Goal: Task Accomplishment & Management: Manage account settings

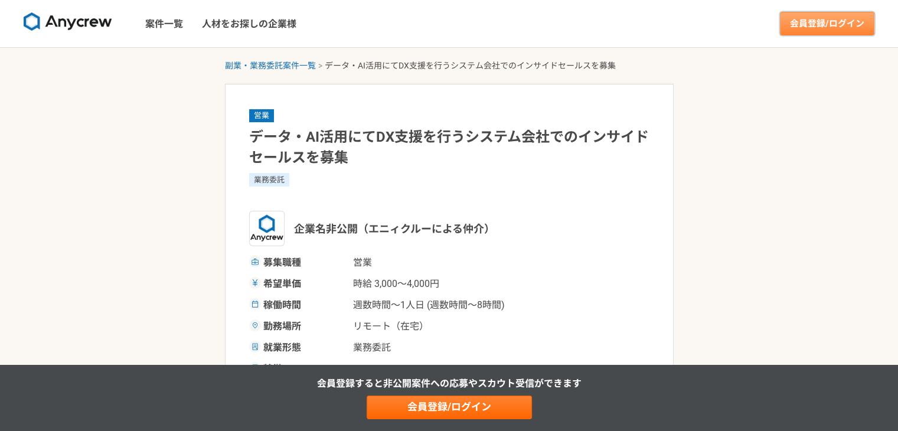
click at [823, 16] on link "会員登録/ログイン" at bounding box center [827, 24] width 94 height 24
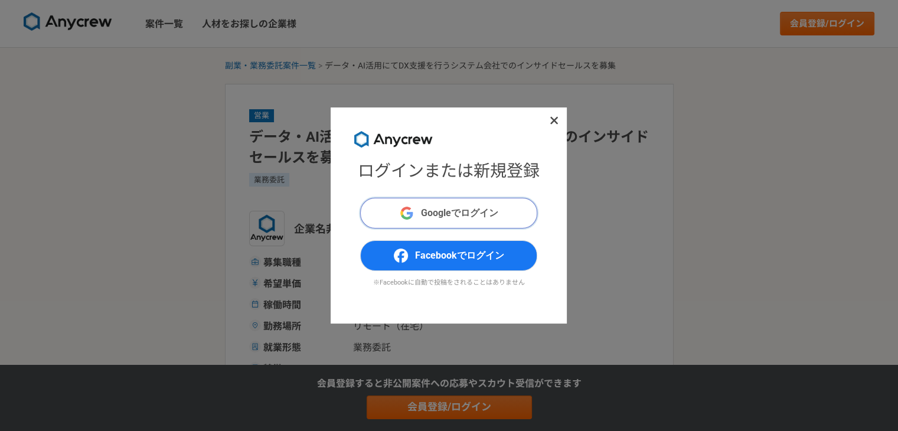
click at [459, 210] on span "Googleでログイン" at bounding box center [459, 213] width 77 height 14
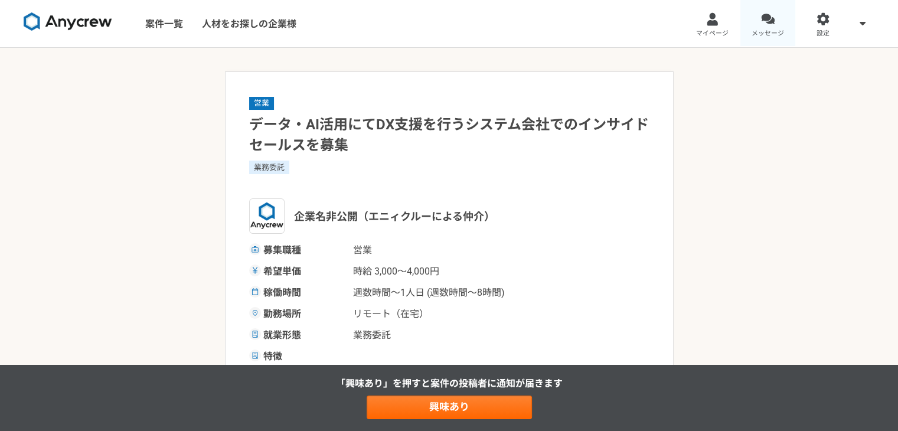
click at [770, 8] on link "メッセージ" at bounding box center [769, 23] width 56 height 47
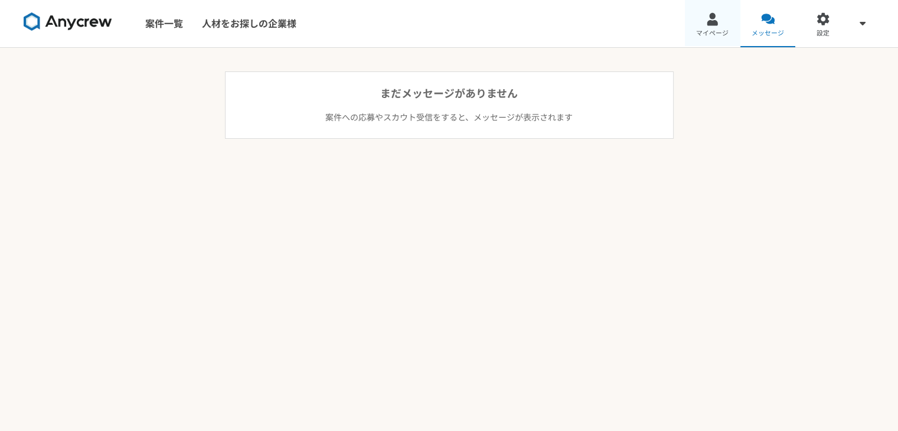
click at [712, 19] on div at bounding box center [713, 19] width 14 height 14
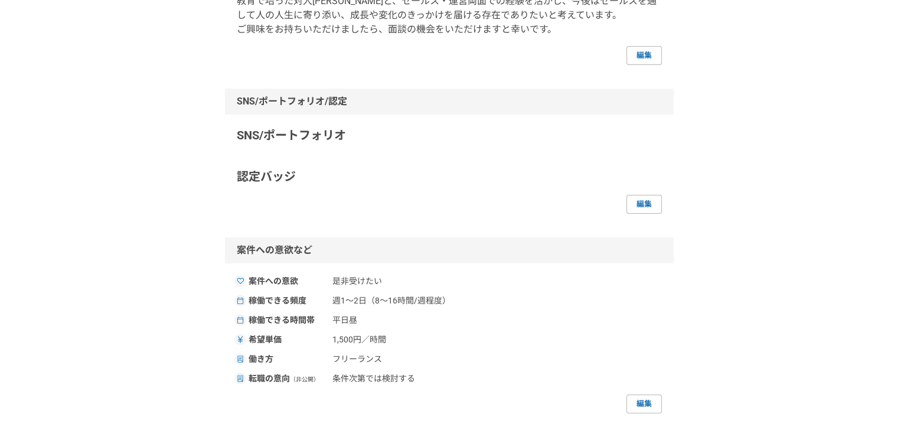
scroll to position [413, 0]
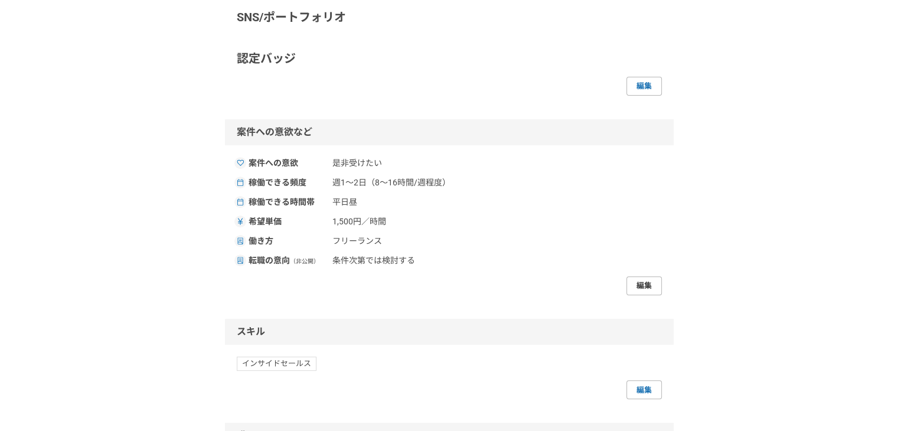
click at [635, 282] on link "編集" at bounding box center [644, 285] width 35 height 19
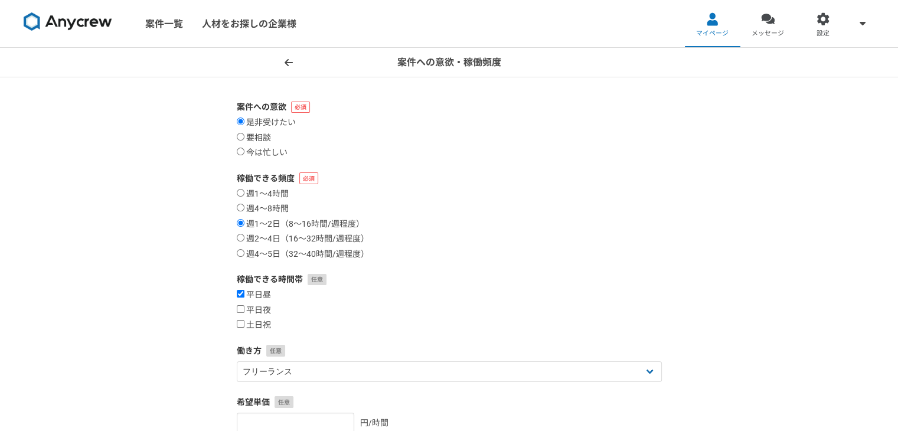
scroll to position [59, 0]
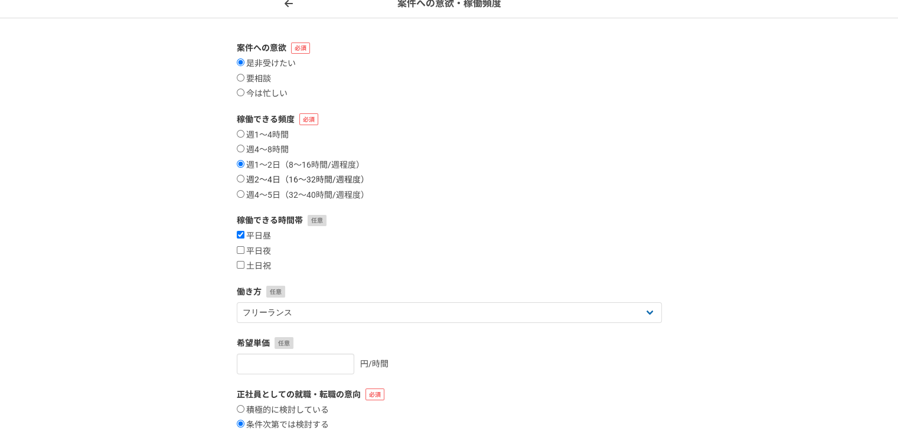
click at [240, 180] on input "週2〜4日（16〜32時間/週程度）" at bounding box center [241, 179] width 8 height 8
radio input "true"
click at [241, 160] on label "週1〜2日（8〜16時間/週程度）" at bounding box center [301, 165] width 128 height 11
click at [241, 160] on input "週1〜2日（8〜16時間/週程度）" at bounding box center [241, 164] width 8 height 8
radio input "true"
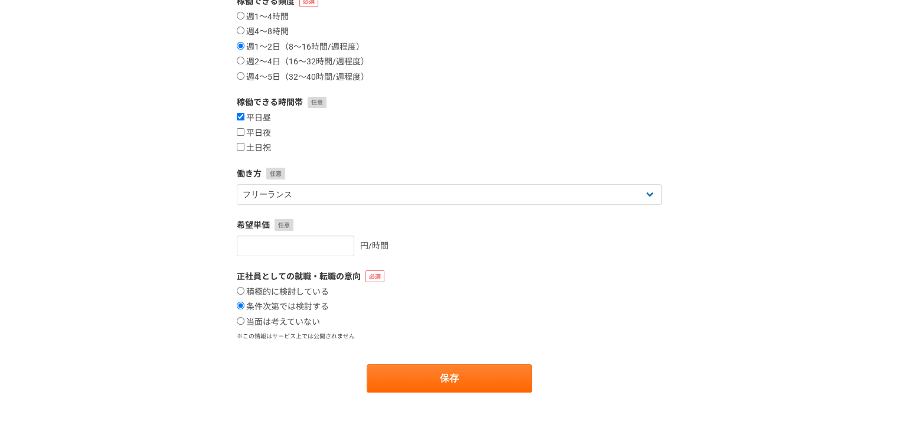
scroll to position [236, 0]
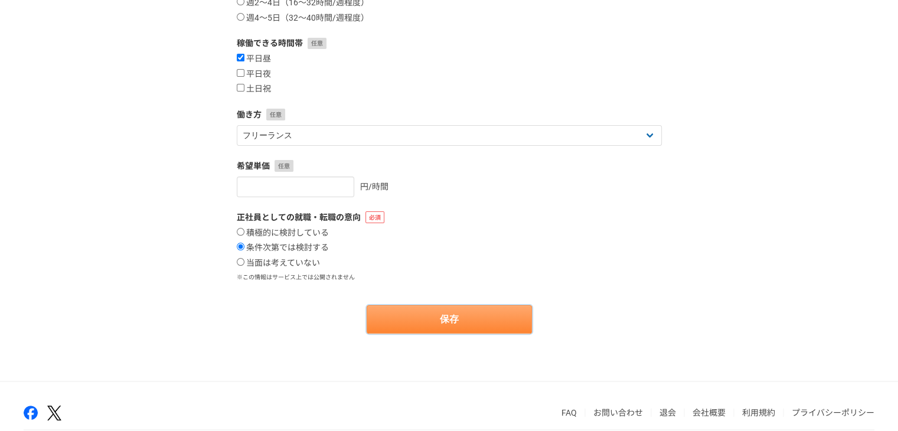
click at [437, 320] on button "保存" at bounding box center [449, 319] width 165 height 28
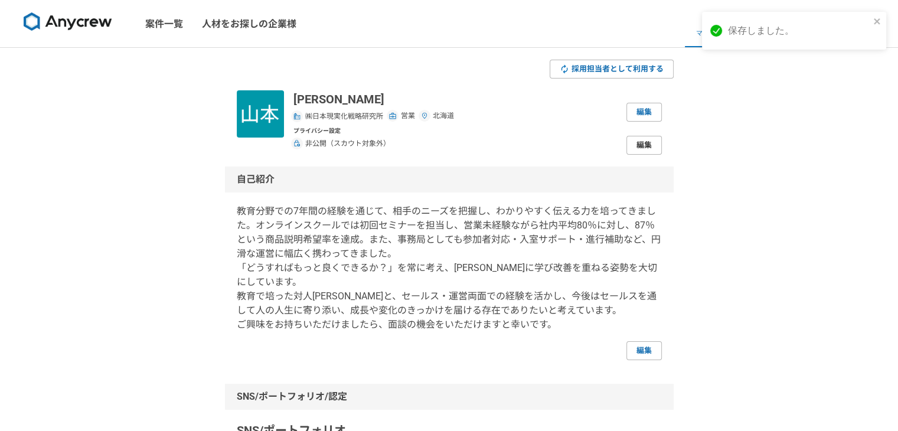
click at [632, 142] on link "編集" at bounding box center [644, 145] width 35 height 19
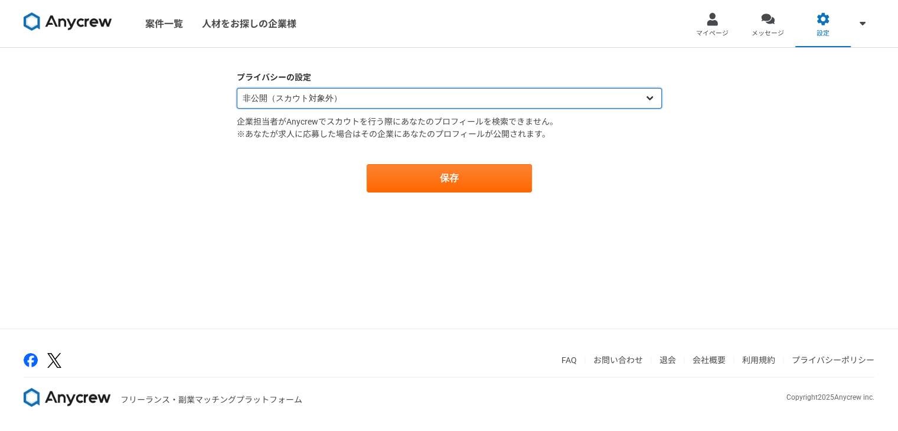
click at [589, 97] on select "公開（スカウト対象） 非公開（スカウト対象外）" at bounding box center [449, 98] width 425 height 21
select select "opened"
click at [237, 88] on select "公開（スカウト対象） 非公開（スカウト対象外）" at bounding box center [449, 98] width 425 height 21
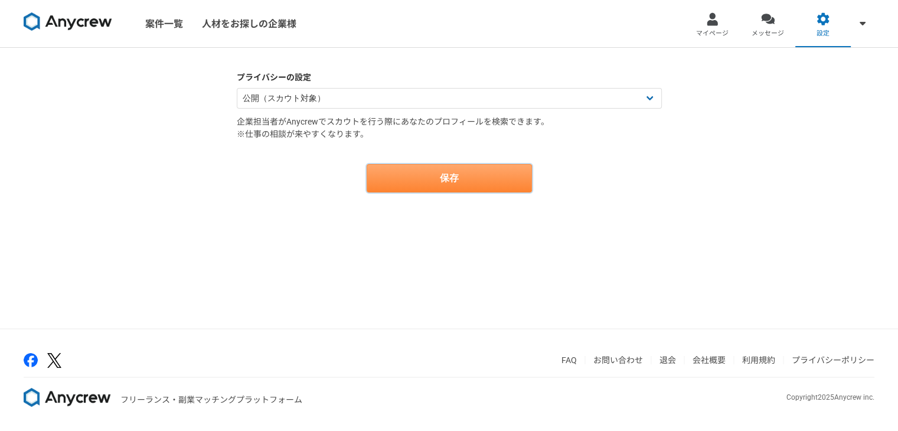
click at [399, 173] on button "保存" at bounding box center [449, 178] width 165 height 28
click at [419, 171] on button "保存" at bounding box center [449, 178] width 165 height 28
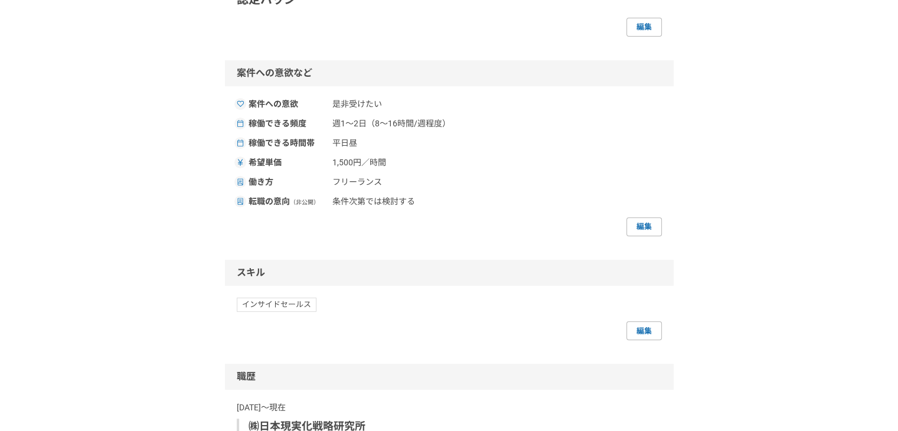
scroll to position [591, 0]
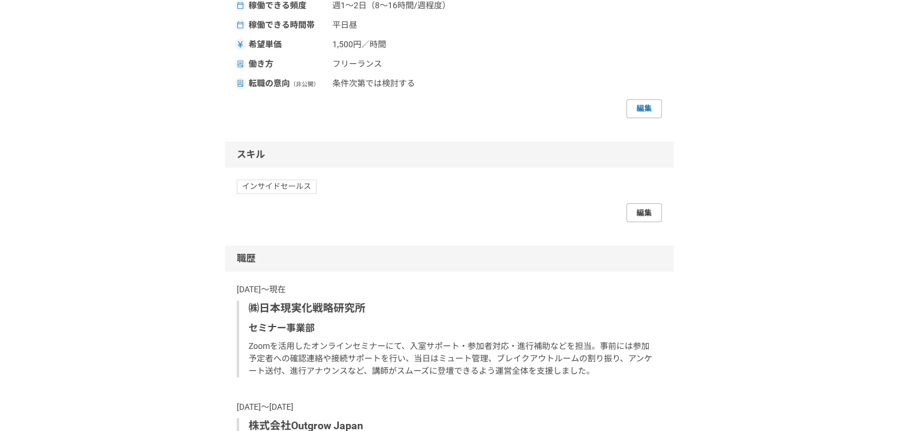
click at [631, 211] on link "編集" at bounding box center [644, 212] width 35 height 19
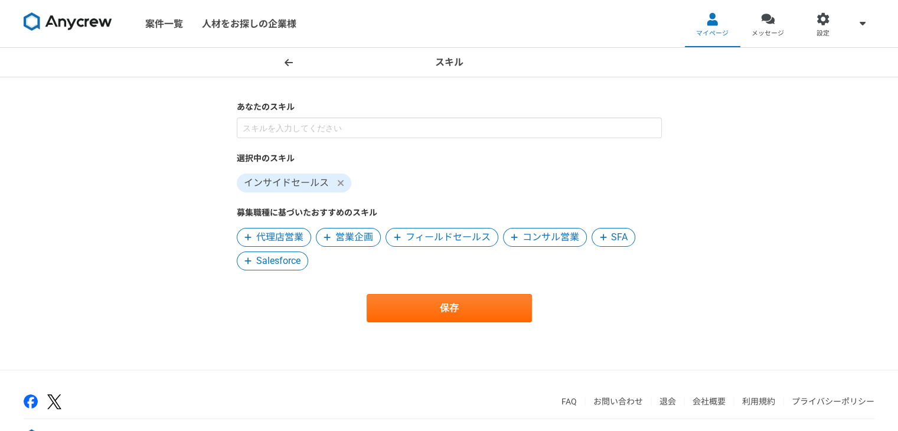
click at [426, 236] on span "フィールドセールス" at bounding box center [448, 237] width 85 height 14
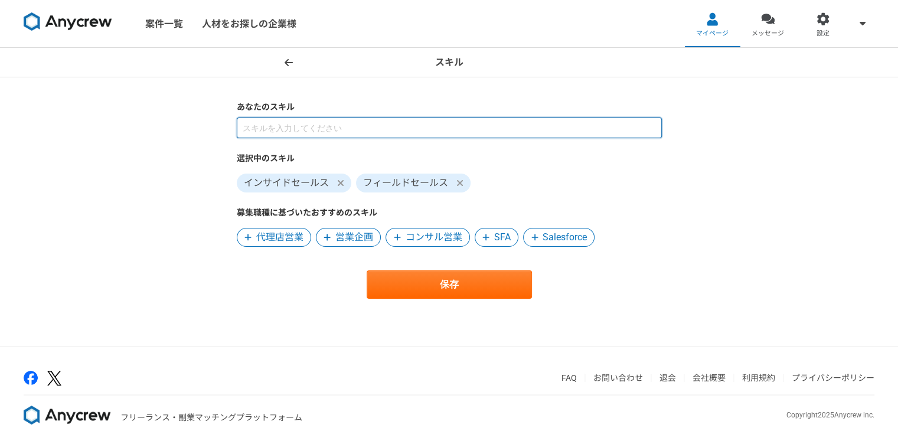
click at [400, 124] on input at bounding box center [449, 128] width 425 height 21
type input "e"
type input "営業"
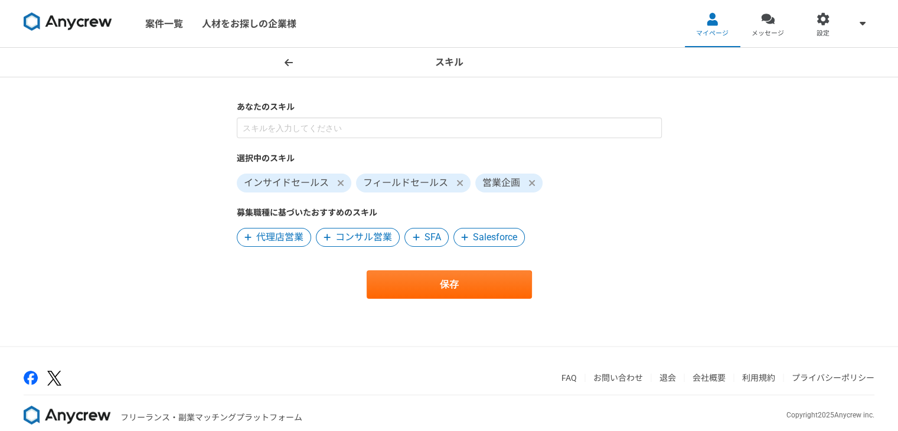
scroll to position [17, 0]
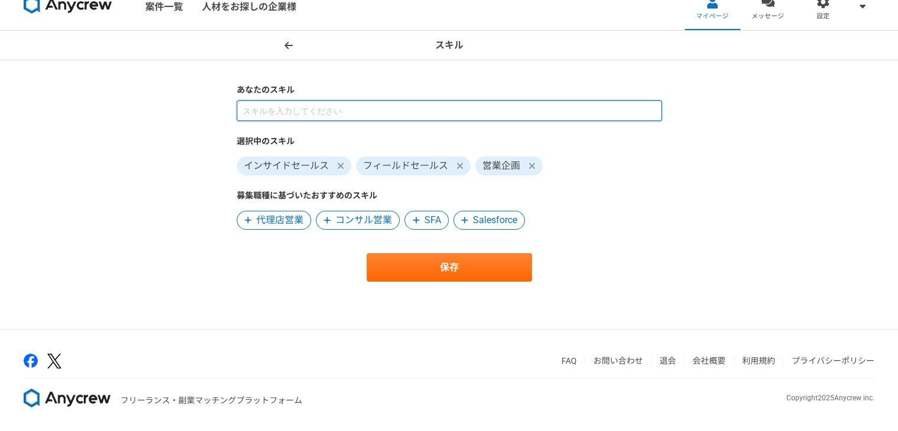
click at [307, 114] on input at bounding box center [449, 110] width 425 height 21
type input "営業"
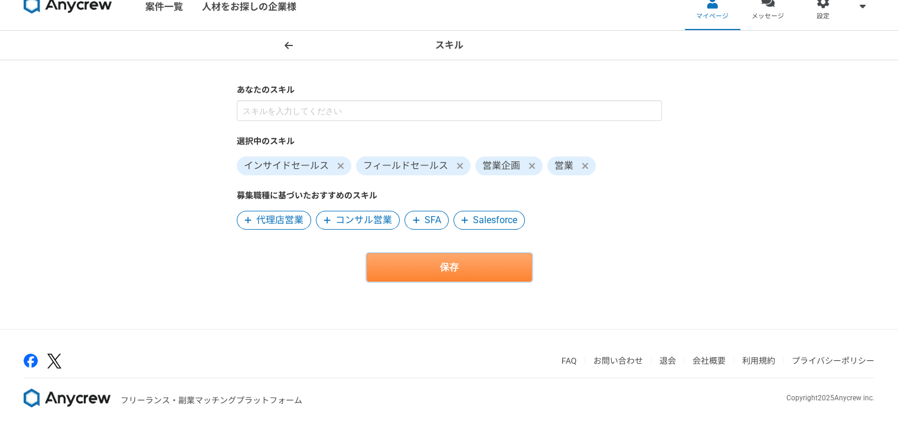
click at [434, 263] on button "保存" at bounding box center [449, 267] width 165 height 28
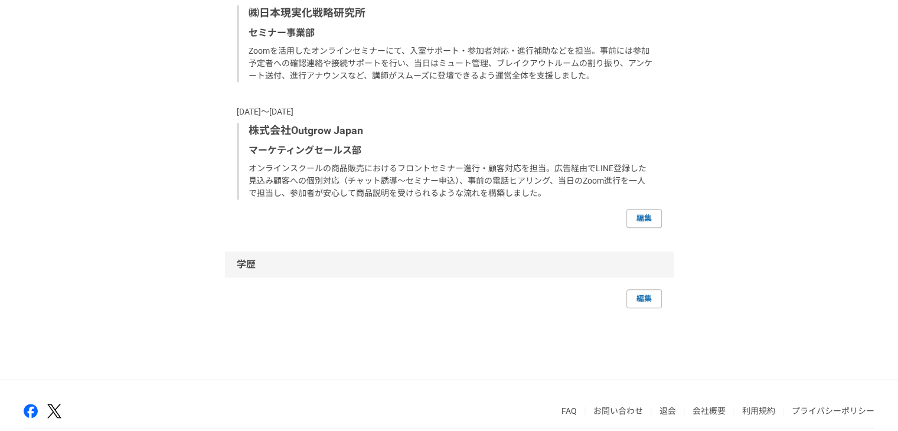
scroll to position [949, 0]
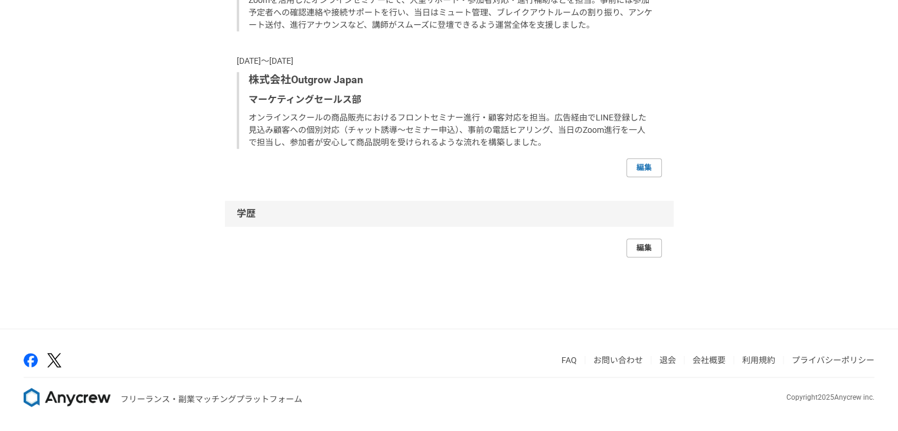
click at [650, 246] on link "編集" at bounding box center [644, 248] width 35 height 19
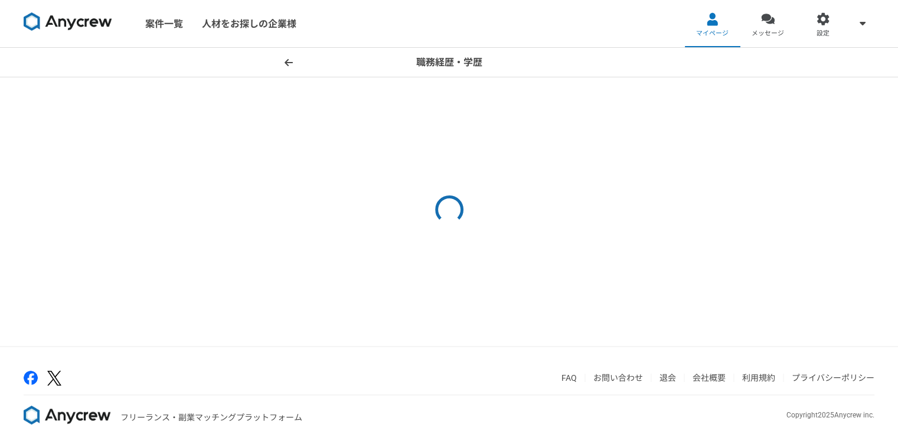
select select "2023"
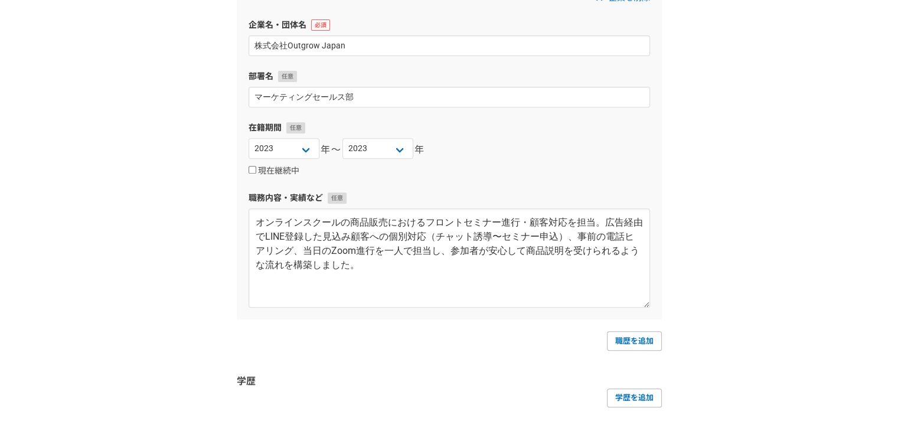
scroll to position [650, 0]
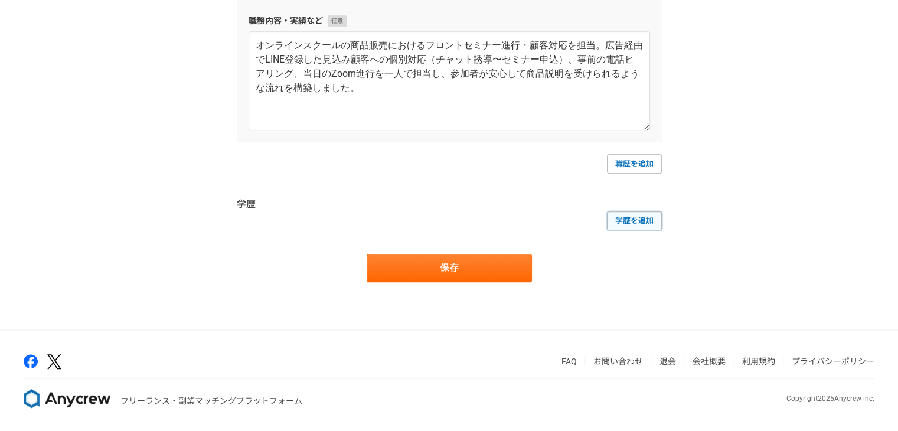
click at [644, 220] on link "学歴を追加" at bounding box center [634, 220] width 55 height 19
select select
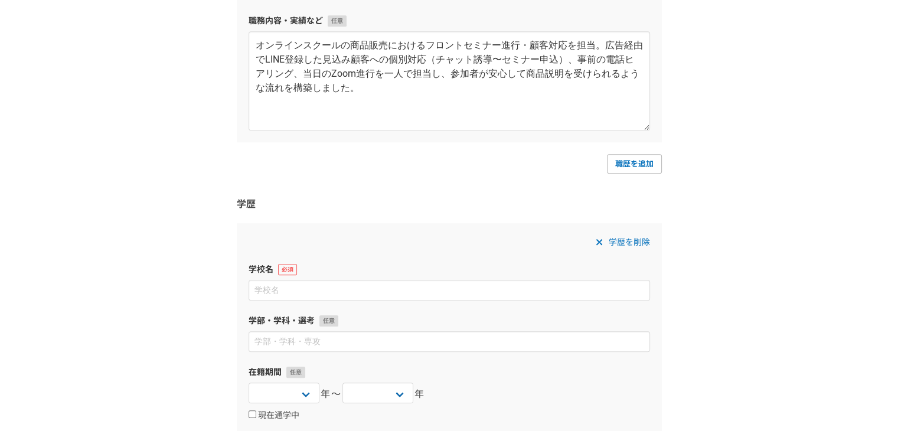
scroll to position [827, 0]
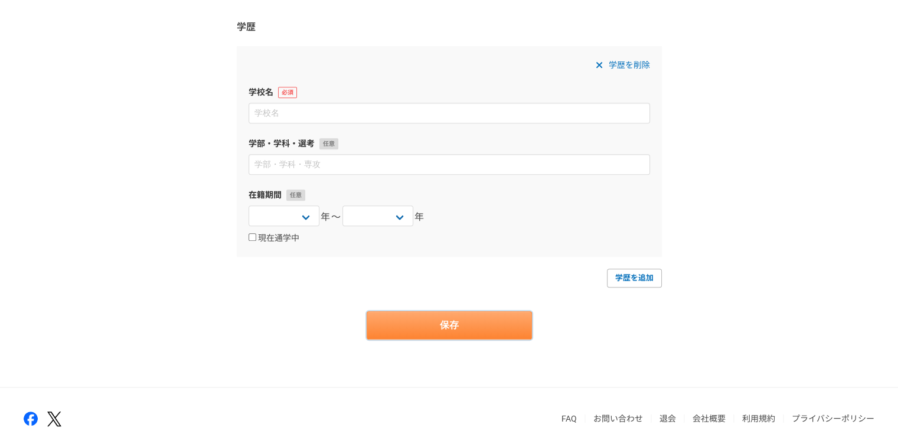
click at [442, 322] on button "保存" at bounding box center [449, 325] width 165 height 28
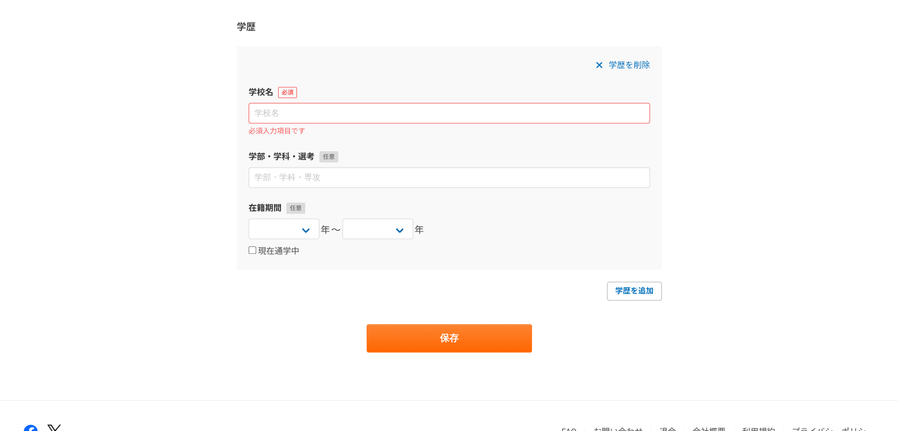
click at [647, 64] on span "学歴を削除" at bounding box center [629, 65] width 41 height 14
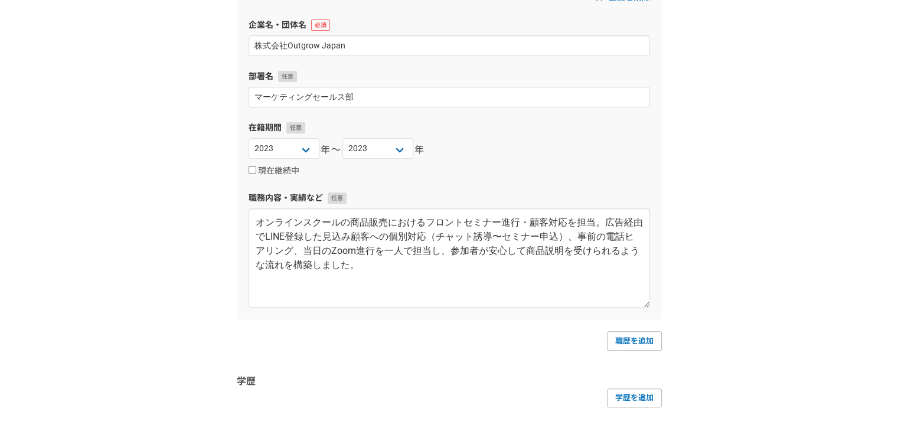
scroll to position [532, 0]
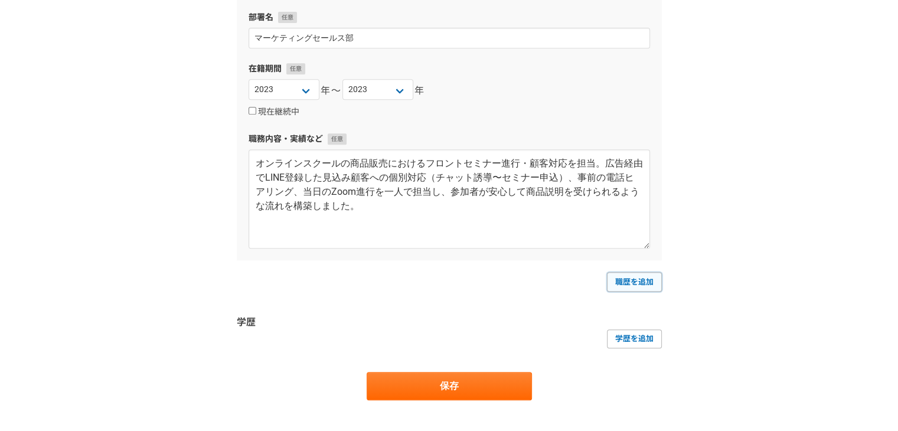
click at [623, 281] on link "職歴を追加" at bounding box center [634, 281] width 55 height 19
select select
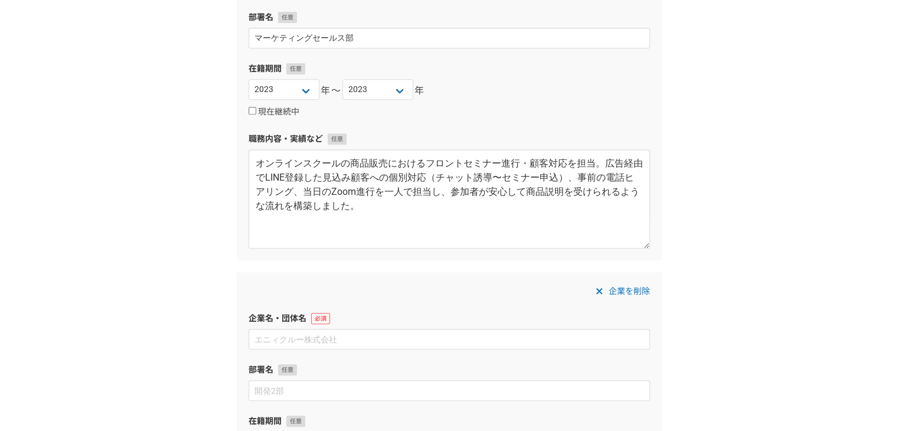
scroll to position [650, 0]
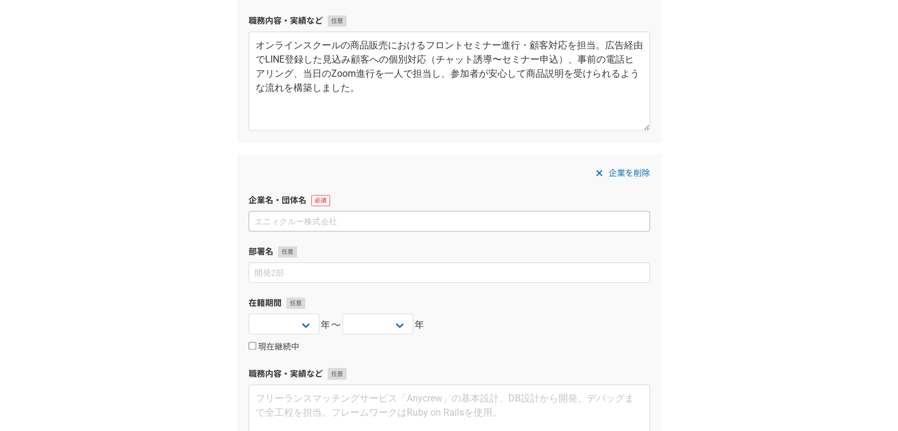
click at [333, 221] on input at bounding box center [450, 221] width 402 height 21
type input "公立小中学校教員"
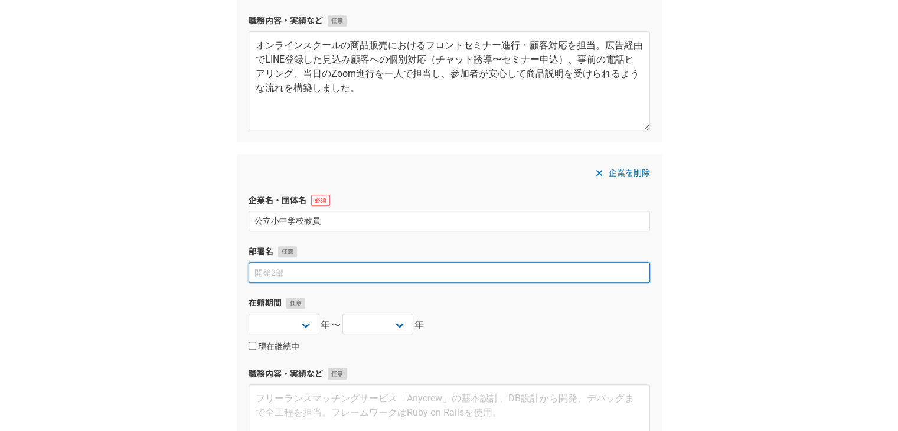
click at [306, 276] on input at bounding box center [450, 272] width 402 height 21
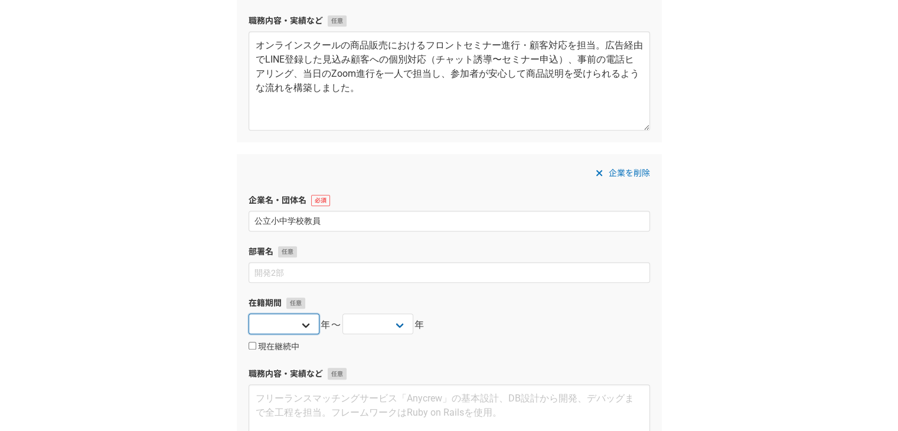
click at [295, 321] on select "[DATE] [DATE] [DATE] [DATE] [DATE] [DATE] [DATE] [DATE] [DATE] [DATE] [DATE] [D…" at bounding box center [284, 324] width 71 height 21
select select "2012"
click at [249, 314] on select "[DATE] [DATE] [DATE] [DATE] [DATE] [DATE] [DATE] [DATE] [DATE] [DATE] [DATE] [D…" at bounding box center [284, 324] width 71 height 21
drag, startPoint x: 387, startPoint y: 324, endPoint x: 381, endPoint y: 315, distance: 11.5
click at [387, 324] on select "[DATE] [DATE] [DATE] [DATE] [DATE] [DATE] [DATE] [DATE] [DATE] [DATE] [DATE] [D…" at bounding box center [378, 324] width 71 height 21
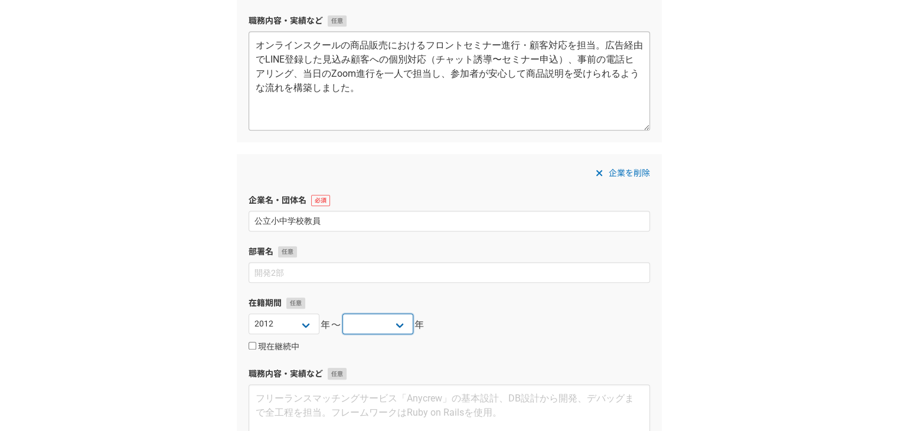
select select "2025"
click at [343, 314] on select "[DATE] [DATE] [DATE] [DATE] [DATE] [DATE] [DATE] [DATE] [DATE] [DATE] [DATE] [D…" at bounding box center [378, 324] width 71 height 21
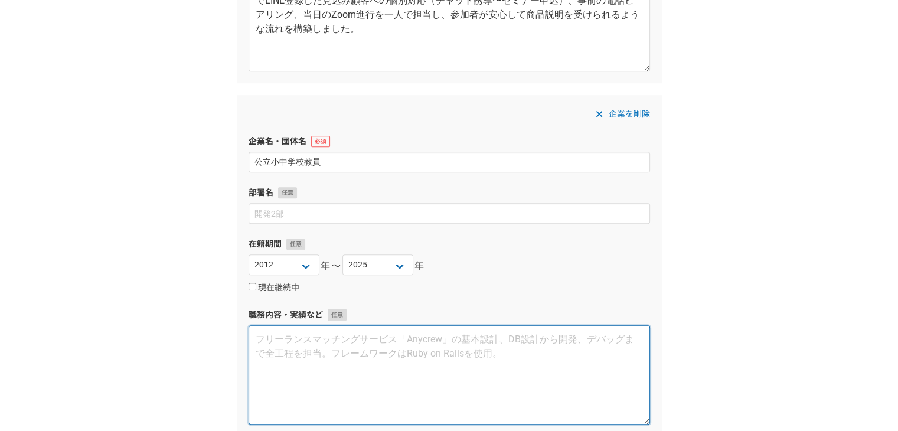
click at [299, 349] on textarea at bounding box center [450, 374] width 402 height 99
paste textarea "児童・生徒1,500人に合わせた授業展開・保護者対応・クラス運営 11校をまとめる研究会代表として会議運営・資料作成 経理など校務分掌業務も経験 実績 JIC…"
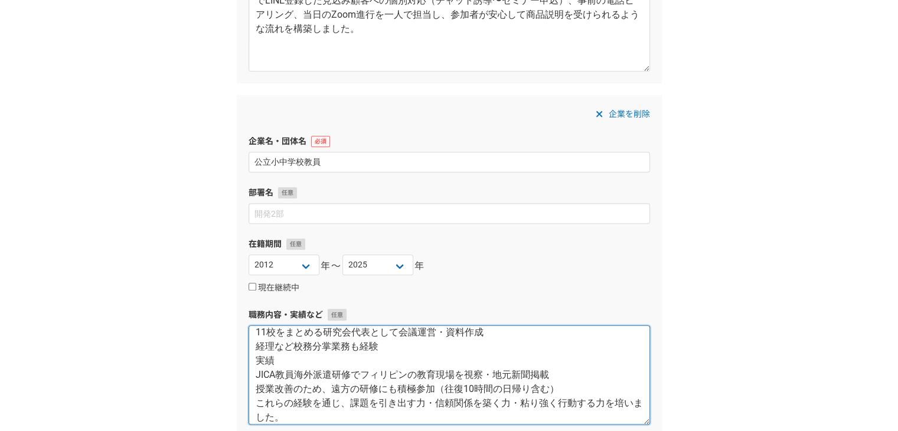
scroll to position [0, 0]
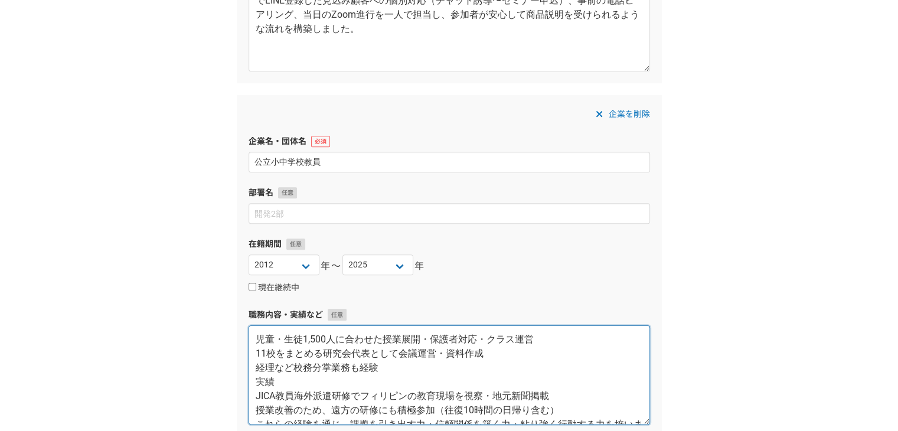
click at [252, 337] on textarea "児童・生徒1,500人に合わせた授業展開・保護者対応・クラス運営 11校をまとめる研究会代表として会議運営・資料作成 経理など校務分掌業務も経験 実績 JIC…" at bounding box center [450, 374] width 402 height 99
click at [252, 354] on textarea "・児童・生徒1,500人に合わせた授業展開・保護者対応・クラス運営 11校をまとめる研究会代表として会議運営・資料作成 経理など校務分掌業務も経験 実績 JI…" at bounding box center [450, 374] width 402 height 99
click at [254, 373] on textarea "・児童・生徒1,500人に合わせた授業展開・保護者対応・クラス運営 ・11校をまとめる研究会代表として会議運営・資料作成 経理など校務分掌業務も経験 実績 J…" at bounding box center [450, 374] width 402 height 99
click at [255, 393] on textarea "・児童・生徒1,500人に合わせた授業展開・保護者対応・クラス運営 ・11校をまとめる研究会代表として会議運営・資料作成 ・経理など校務分掌業務も経験 実績 …" at bounding box center [450, 374] width 402 height 99
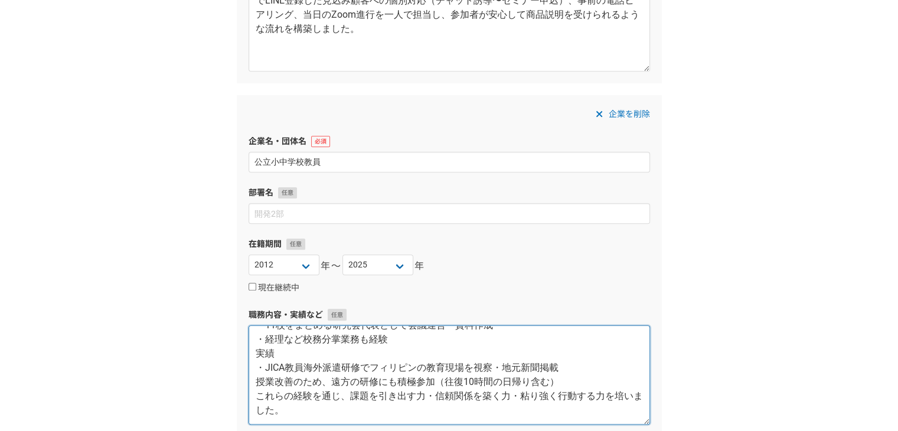
click at [249, 381] on textarea "・児童・生徒1,500人に合わせた授業展開・保護者対応・クラス運営 ・11校をまとめる研究会代表として会議運営・資料作成 ・経理など校務分掌業務も経験 実績 …" at bounding box center [450, 374] width 402 height 99
click at [255, 395] on textarea "・児童・生徒1,500人に合わせた授業展開・保護者対応・クラス運営 ・11校をまとめる研究会代表として会議運営・資料作成 ・経理など校務分掌業務も経験 実績 …" at bounding box center [450, 374] width 402 height 99
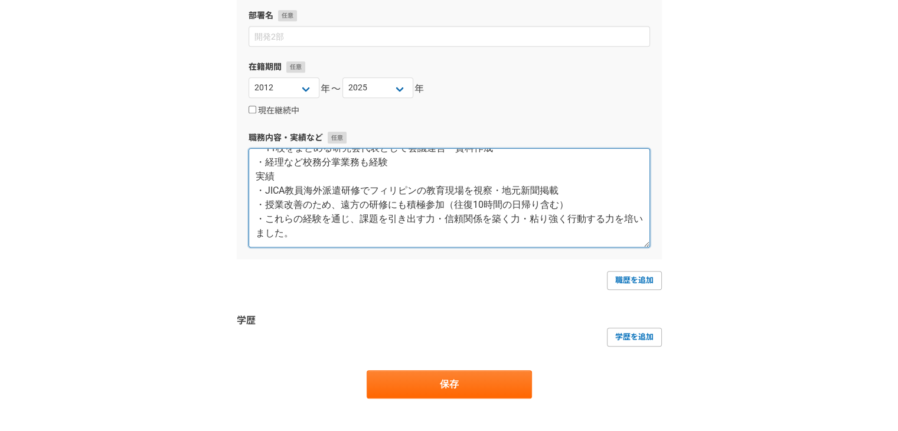
scroll to position [0, 0]
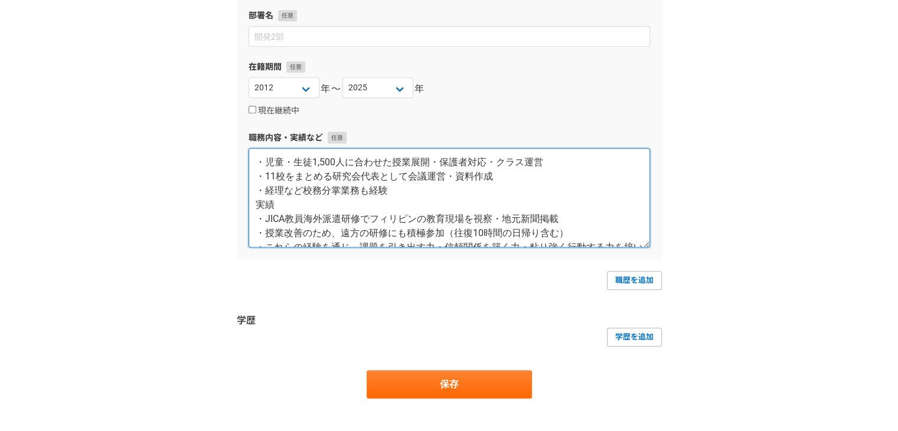
click at [250, 206] on textarea "・児童・生徒1,500人に合わせた授業展開・保護者対応・クラス運営 ・11校をまとめる研究会代表として会議運営・資料作成 ・経理など校務分掌業務も経験 実績 …" at bounding box center [450, 197] width 402 height 99
click at [321, 191] on textarea "・児童・生徒1,500人に合わせた授業展開・保護者対応・クラス運営 ・11校をまとめる研究会代表として会議運営・資料作成 ・経理など校務分掌業務も経験 【実績…" at bounding box center [450, 197] width 402 height 99
click at [293, 210] on textarea "・児童・生徒1,500人に合わせた授業展開・保護者対応・クラス運営 ・11校をまとめる研究会代表として会議運営・資料作成 ・経理など校務分掌業務も経験 【実績…" at bounding box center [450, 197] width 402 height 99
click at [292, 205] on textarea "・児童・生徒1,500人に合わせた授業展開・保護者対応・クラス運営 ・11校をまとめる研究会代表として会議運営・資料作成 ・経理など校務分掌業務も経験 【実績…" at bounding box center [450, 197] width 402 height 99
click at [328, 224] on textarea "・児童・生徒1,500人に合わせた授業展開・保護者対応・クラス運営 ・11校をまとめる研究会代表として会議運営・資料作成 ・経理など校務分掌業務も経験 【実績…" at bounding box center [450, 197] width 402 height 99
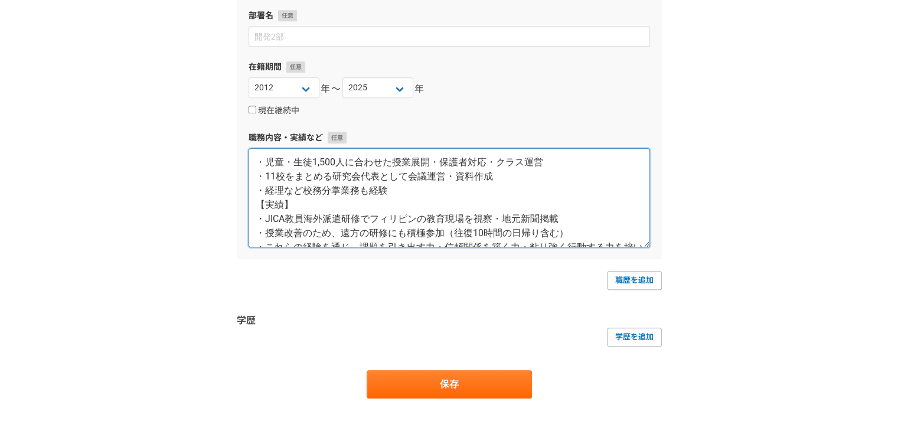
scroll to position [28, 0]
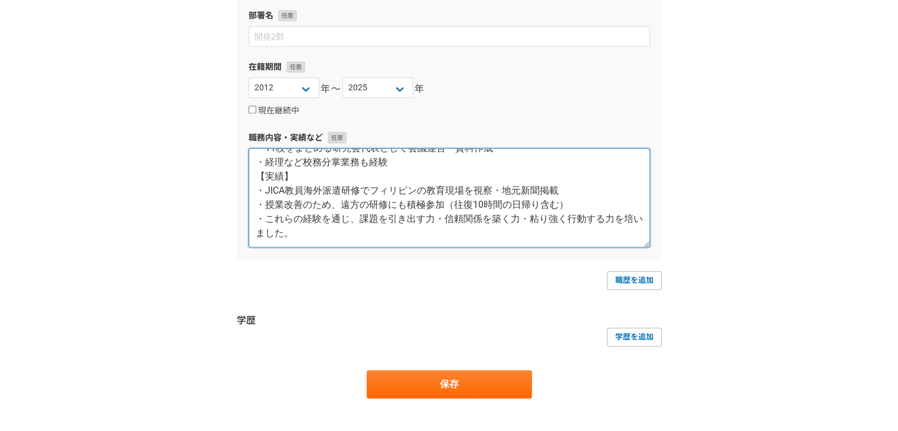
click at [263, 210] on textarea "・児童・生徒1,500人に合わせた授業展開・保護者対応・クラス運営 ・11校をまとめる研究会代表として会議運営・資料作成 ・経理など校務分掌業務も経験 【実績…" at bounding box center [450, 197] width 402 height 99
click at [265, 217] on textarea "・児童・生徒1,500人に合わせた授業展開・保護者対応・クラス運営 ・11校をまとめる研究会代表として会議運営・資料作成 ・経理など校務分掌業務も経験 【実績…" at bounding box center [450, 197] width 402 height 99
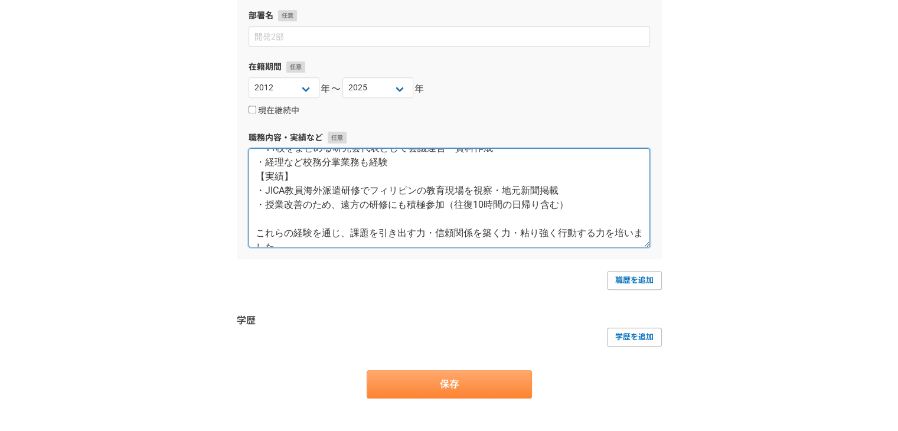
type textarea "・児童・生徒1,500人に合わせた授業展開・保護者対応・クラス運営 ・11校をまとめる研究会代表として会議運営・資料作成 ・経理など校務分掌業務も経験 【実績…"
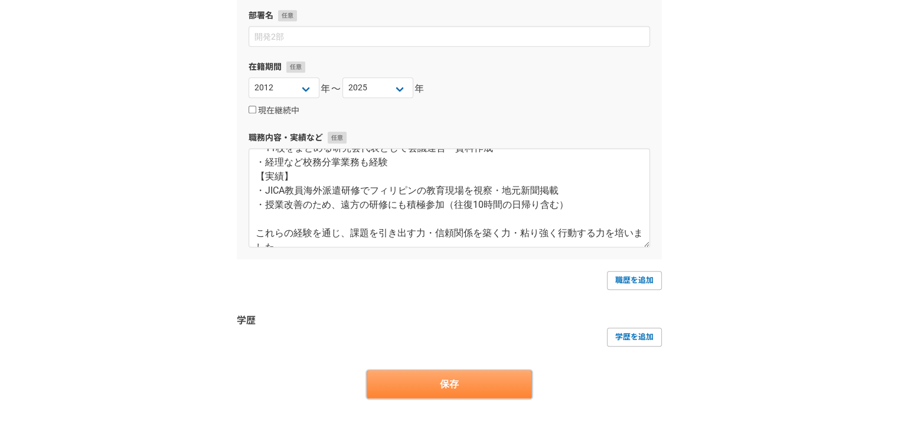
click at [409, 378] on button "保存" at bounding box center [449, 384] width 165 height 28
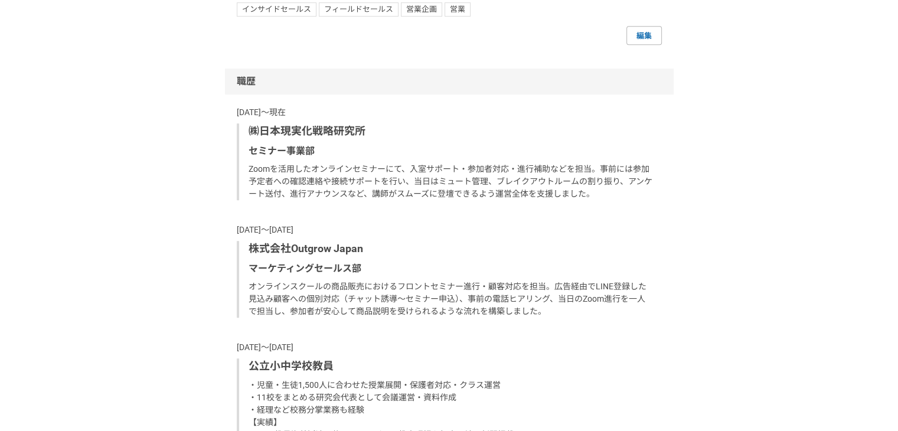
scroll to position [886, 0]
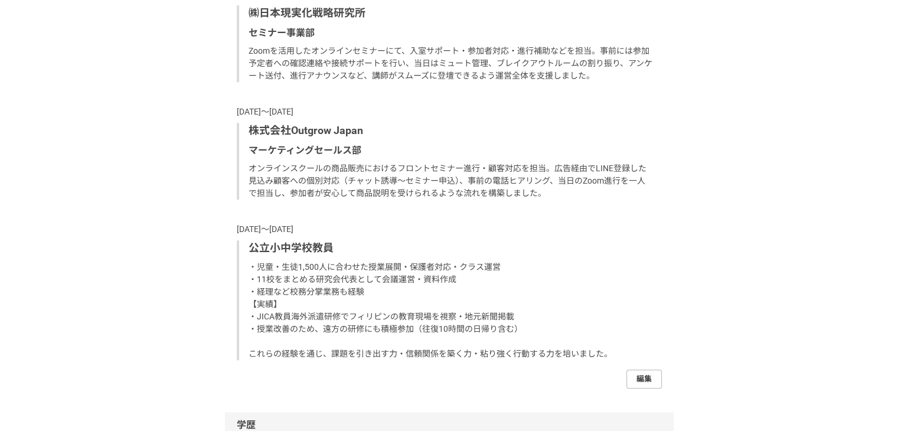
click at [643, 386] on link "編集" at bounding box center [644, 379] width 35 height 19
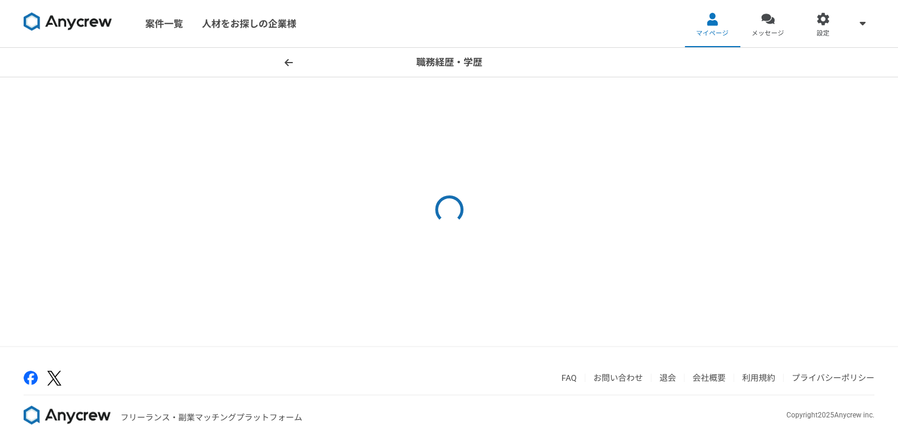
select select "2023"
select select "2012"
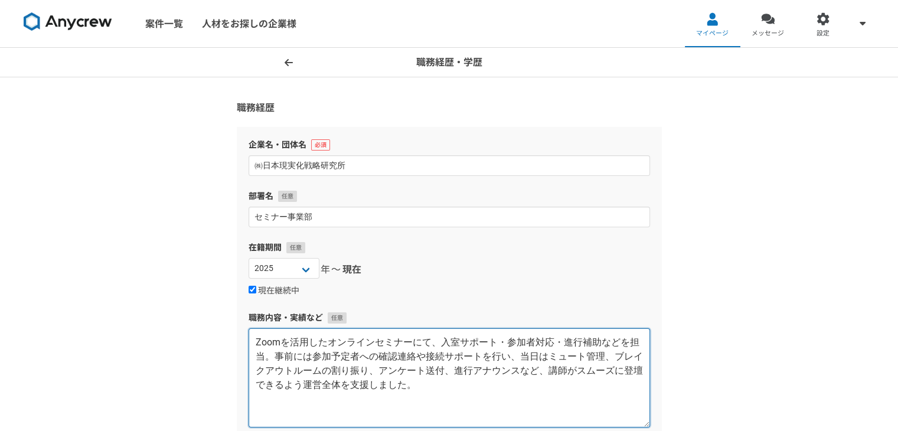
click at [271, 338] on textarea "Zoomを活用したオンラインセミナーにて、入室サポート・参加者対応・進行補助などを担当。事前には参加予定者への確認連絡や接続サポートを行い、当日はミュート管理…" at bounding box center [450, 377] width 402 height 99
click at [251, 333] on textarea "Zoomを活用したオンラインセミナーにて、入室サポート・参加者対応・進行補助などを担当。事前には参加予定者への確認連絡や接続サポートを行い、当日はミュート管理…" at bounding box center [450, 377] width 402 height 99
paste textarea "Zoomセミナー運営・参加者サポート"
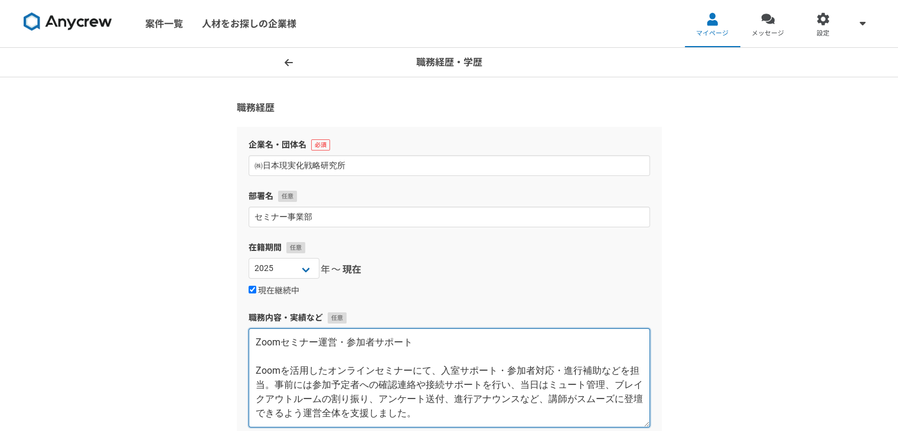
scroll to position [28, 0]
drag, startPoint x: 255, startPoint y: 370, endPoint x: 442, endPoint y: 420, distance: 193.1
click at [442, 420] on textarea "Zoomセミナー運営・参加者サポート Zoomを活用したオンラインセミナーにて、入室サポート・参加者対応・進行補助などを担当。事前には参加予定者への確認連絡や…" at bounding box center [450, 377] width 402 height 99
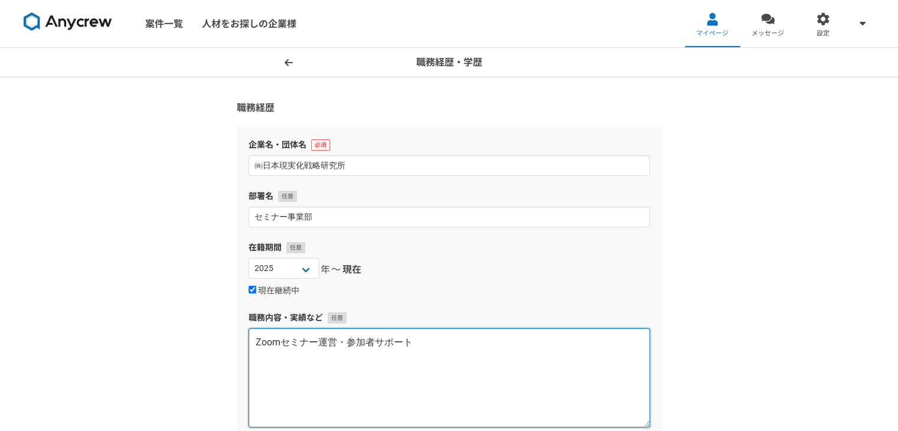
scroll to position [0, 0]
paste textarea "参加者への事前フォローコール・入室支援で参加率向上に貢献 セミナー当日の進行管理（ミュート・ブレイクアウトルーム・アナウンス等）を一人で担当 アンケート回収・…"
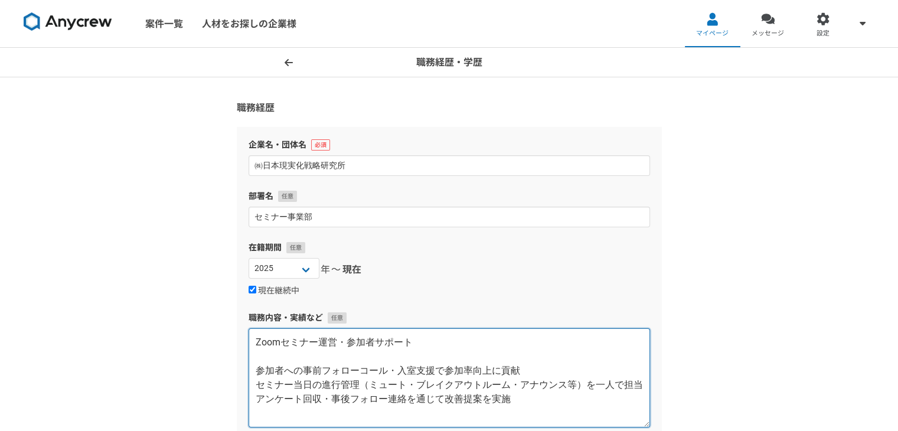
click at [255, 376] on textarea "Zoomセミナー運営・参加者サポート 参加者への事前フォローコール・入室支援で参加率向上に貢献 セミナー当日の進行管理（ミュート・ブレイクアウトルーム・アナウ…" at bounding box center [450, 377] width 402 height 99
click at [253, 383] on textarea "Zoomセミナー運営・参加者サポート ・参加者への事前フォローコール・入室支援で参加率向上に貢献 セミナー当日の進行管理（ミュート・ブレイクアウトルーム・アナ…" at bounding box center [450, 377] width 402 height 99
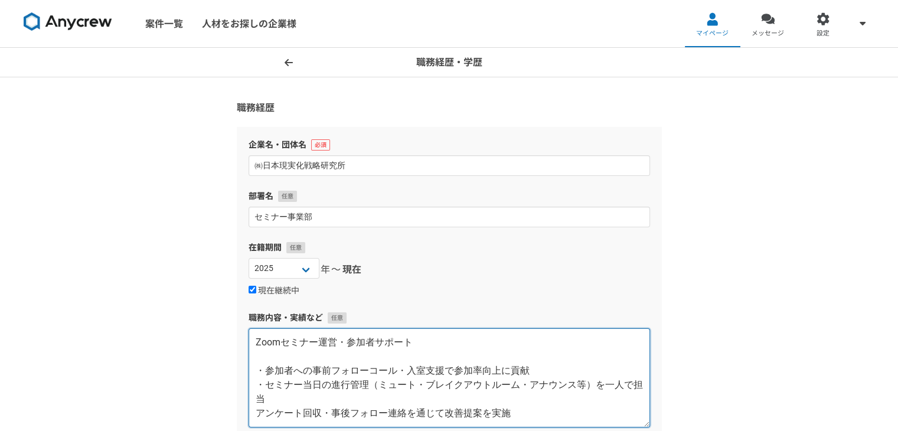
click at [252, 412] on textarea "Zoomセミナー運営・参加者サポート ・参加者への事前フォローコール・入室支援で参加率向上に貢献 ・セミナー当日の進行管理（ミュート・ブレイクアウトルーム・ア…" at bounding box center [450, 377] width 402 height 99
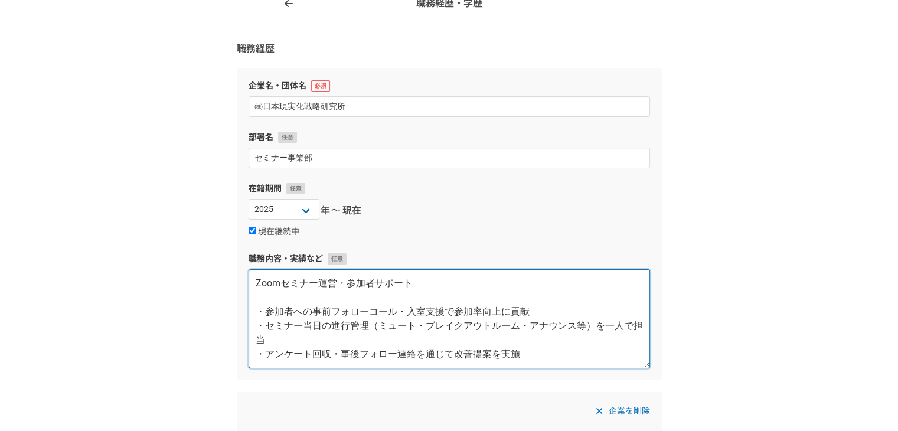
scroll to position [118, 0]
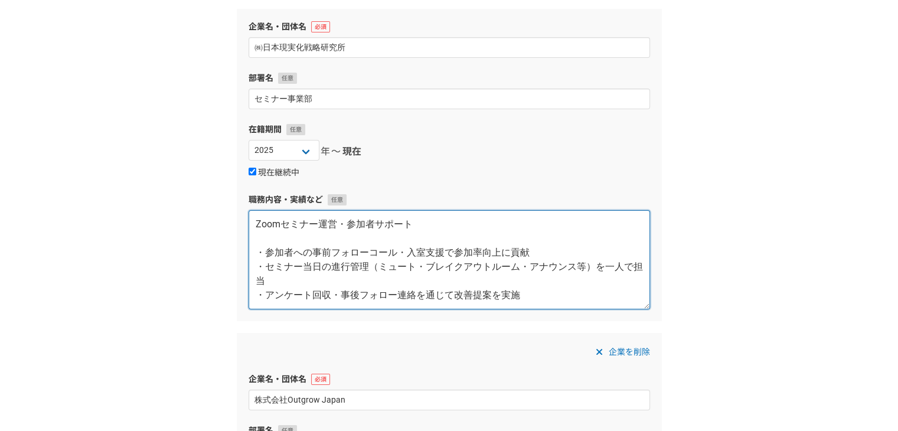
type textarea "Zoomセミナー運営・参加者サポート ・参加者への事前フォローコール・入室支援で参加率向上に貢献 ・セミナー当日の進行管理（ミュート・ブレイクアウトルーム・ア…"
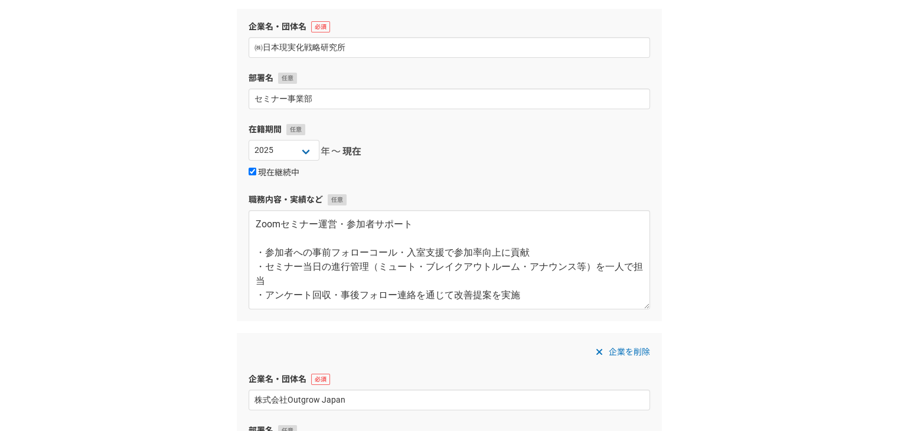
click at [249, 171] on input "現在継続中" at bounding box center [253, 172] width 8 height 8
checkbox input "false"
click at [368, 157] on select "[DATE] [DATE] [DATE] [DATE] [DATE] [DATE] [DATE] [DATE] [DATE] [DATE] [DATE] [D…" at bounding box center [378, 150] width 71 height 21
select select "2025"
click at [343, 140] on select "[DATE] [DATE] [DATE] [DATE] [DATE] [DATE] [DATE] [DATE] [DATE] [DATE] [DATE] [D…" at bounding box center [378, 150] width 71 height 21
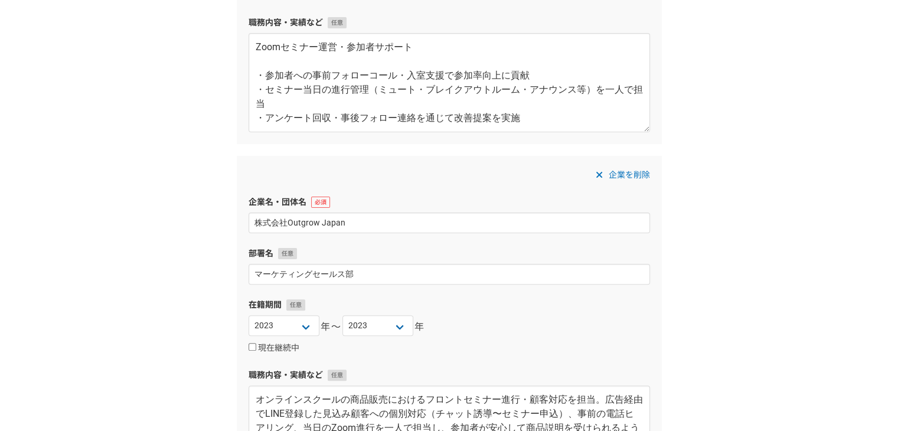
scroll to position [354, 0]
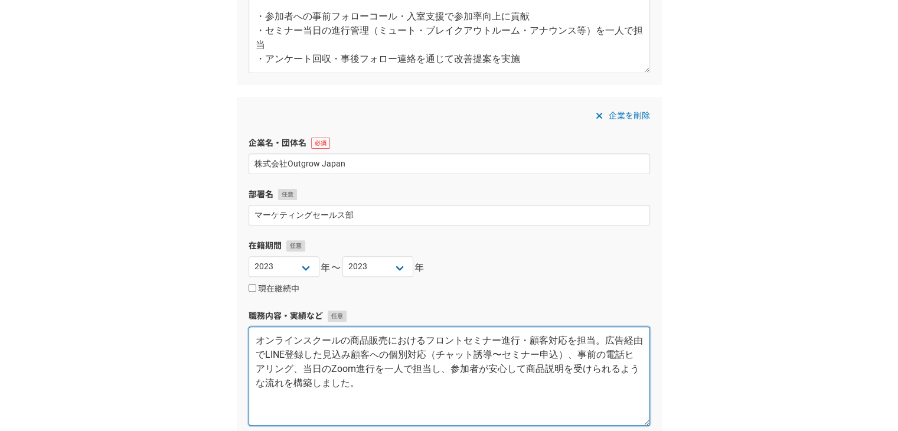
click at [256, 343] on textarea "オンラインスクールの商品販売におけるフロントセミナー進行・顧客対応を担当。広告経由でLINE登録した見込み顧客への個別対応（チャット誘導〜セミナー申込）、事前…" at bounding box center [450, 376] width 402 height 99
paste textarea "セールスアシスタント"
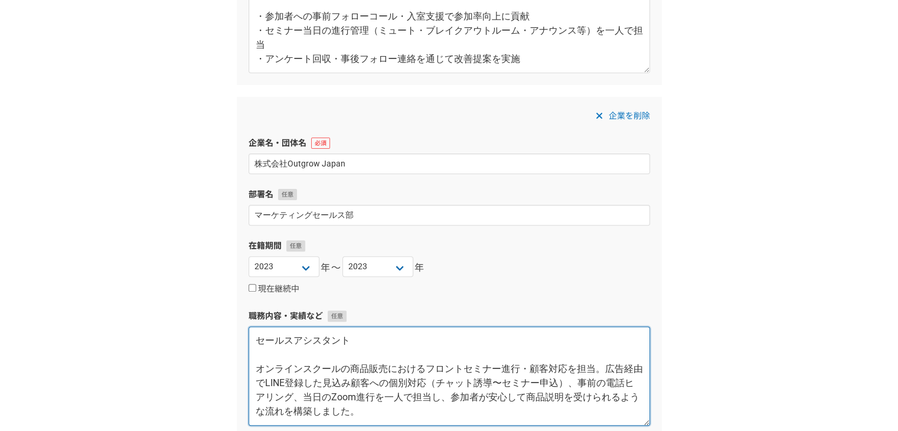
drag, startPoint x: 258, startPoint y: 371, endPoint x: 359, endPoint y: 416, distance: 110.8
click at [359, 416] on textarea "セールスアシスタント オンラインスクールの商品販売におけるフロントセミナー進行・顧客対応を担当。広告経由でLINE登録した見込み顧客への個別対応（チャット誘導…" at bounding box center [450, 376] width 402 height 99
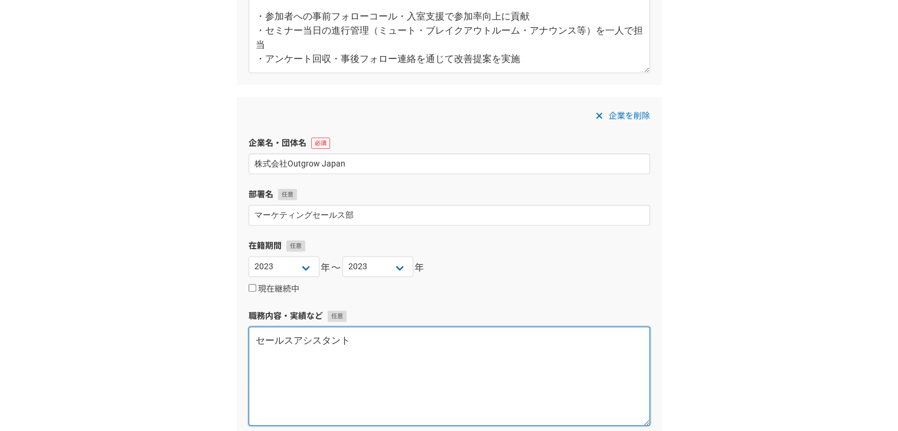
paste textarea "Lステップ（LINE公式）で見込み客への個別メッセージ配信、セミナー誘導 申込者へのヒアリング架電・情報整理でセミナー内容の最適化に寄与 Zoomセミナーの進…"
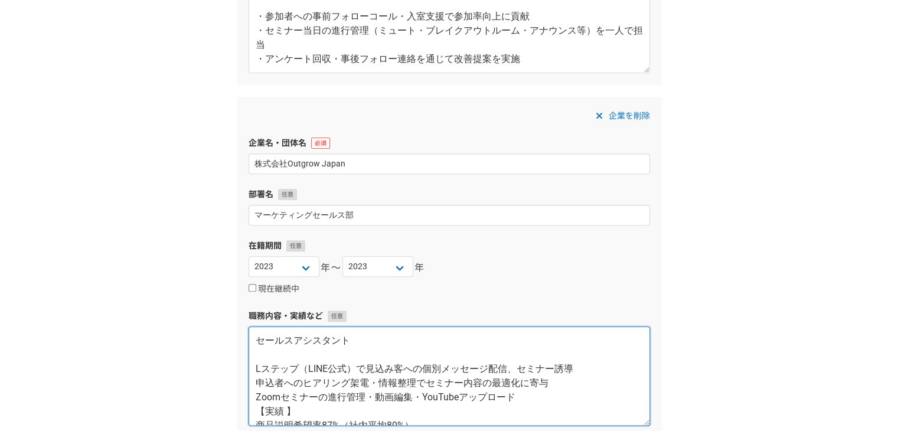
scroll to position [21, 0]
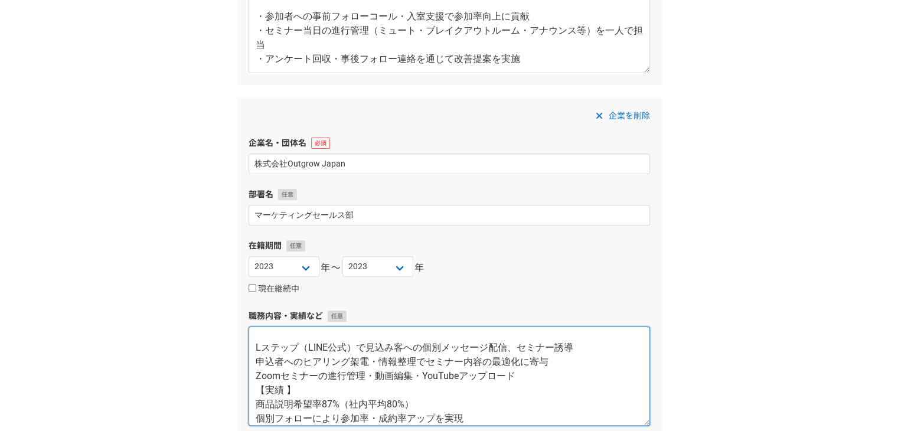
click at [280, 402] on textarea "セールスアシスタント Lステップ（LINE公式）で見込み客への個別メッセージ配信、セミナー誘導 申込者へのヒアリング架電・情報整理でセミナー内容の最適化に寄与…" at bounding box center [450, 376] width 402 height 99
click at [255, 369] on textarea "セールスアシスタント Lステップ（LINE公式）で見込み客への個別メッセージ配信、セミナー誘導 申込者へのヒアリング架電・情報整理でセミナー内容の最適化に寄与…" at bounding box center [450, 376] width 402 height 99
click at [249, 352] on textarea "セールスアシスタント Lステップ（LINE公式）で見込み客への個別メッセージ配信、セミナー誘導 申込者へのヒアリング架電・情報整理でセミナー内容の最適化に寄与…" at bounding box center [450, 376] width 402 height 99
click at [250, 361] on textarea "セールスアシスタント ・Lステップ（LINE公式）で見込み客への個別メッセージ配信、セミナー誘導 申込者へのヒアリング架電・情報整理でセミナー内容の最適化に寄…" at bounding box center [450, 376] width 402 height 99
click at [255, 374] on textarea "セールスアシスタント ・Lステップ（LINE公式）で見込み客への個別メッセージ配信、セミナー誘導 ・申込者へのヒアリング架電・情報整理でセミナー内容の最適化に…" at bounding box center [450, 376] width 402 height 99
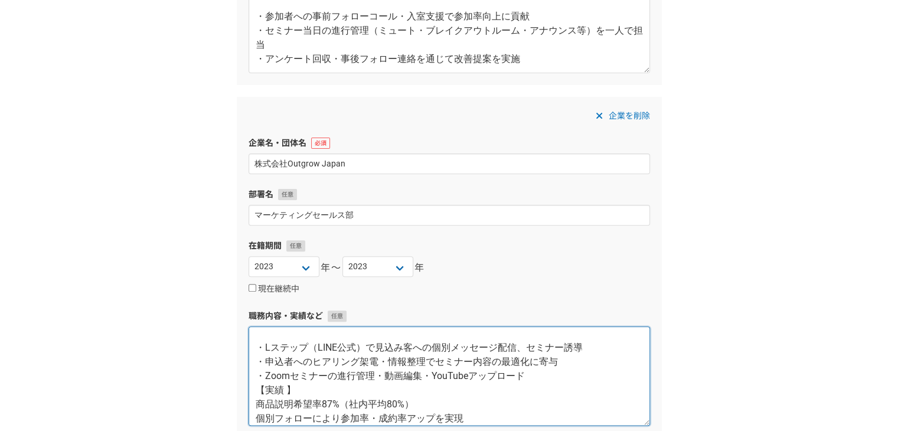
scroll to position [28, 0]
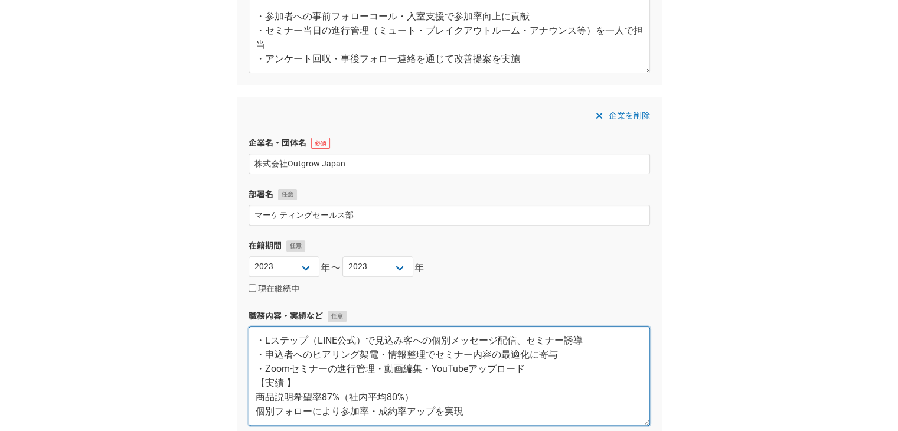
click at [251, 401] on textarea "セールスアシスタント ・Lステップ（LINE公式）で見込み客への個別メッセージ配信、セミナー誘導 ・申込者へのヒアリング架電・情報整理でセミナー内容の最適化に…" at bounding box center [450, 376] width 402 height 99
click at [249, 409] on textarea "セールスアシスタント ・Lステップ（LINE公式）で見込み客への個別メッセージ配信、セミナー誘導 ・申込者へのヒアリング架電・情報整理でセミナー内容の最適化に…" at bounding box center [450, 376] width 402 height 99
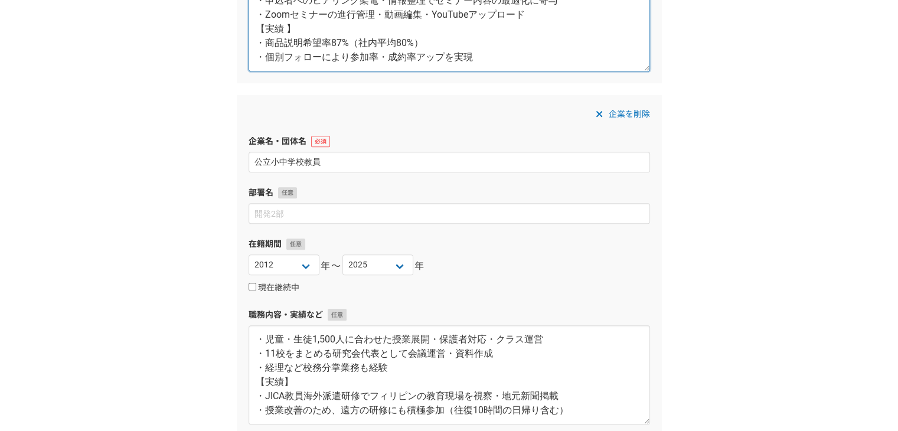
scroll to position [886, 0]
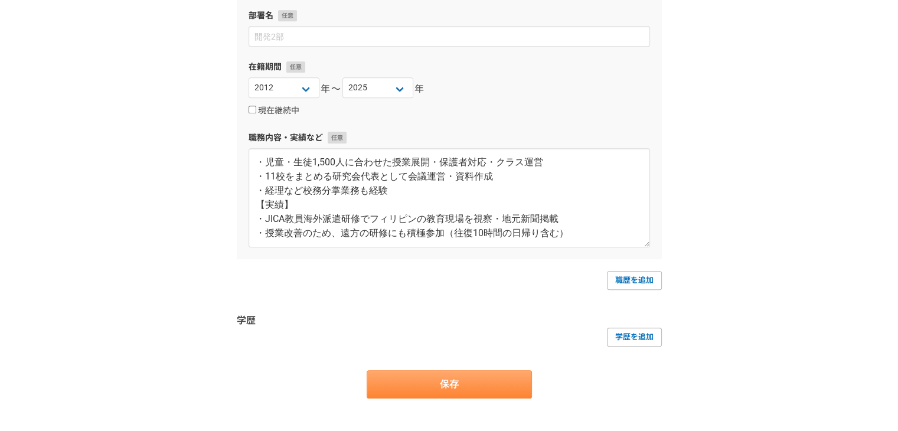
type textarea "セールスアシスタント ・Lステップ（LINE公式）で見込み客への個別メッセージ配信、セミナー誘導 ・申込者へのヒアリング架電・情報整理でセミナー内容の最適化に…"
click at [432, 389] on button "保存" at bounding box center [449, 384] width 165 height 28
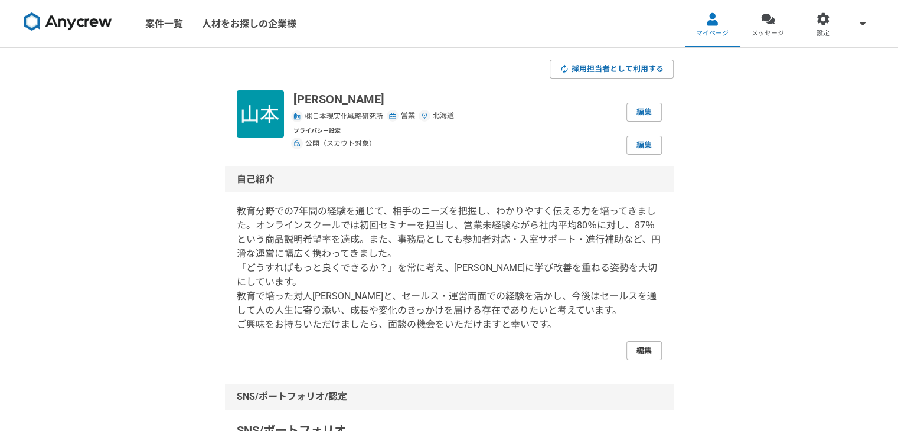
click at [627, 348] on link "編集" at bounding box center [644, 350] width 35 height 19
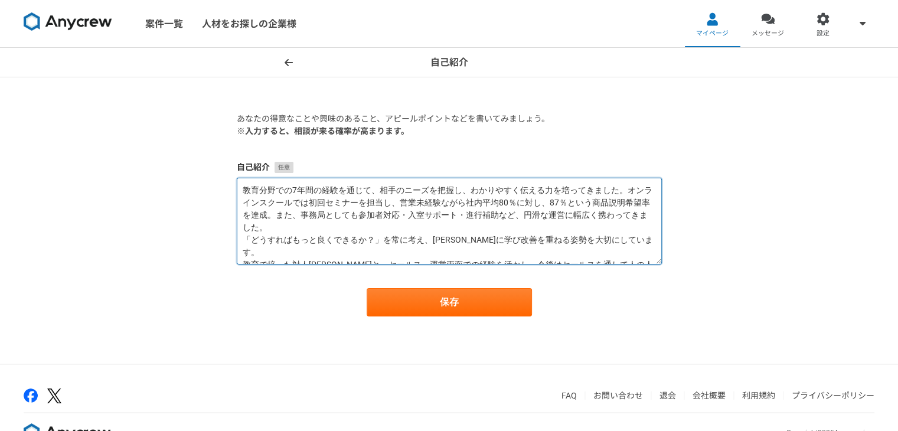
click at [347, 185] on textarea "教育分野での7年間の経験を通じて、相手のニーズを把握し、わかりやすく伝える力を培ってきました。オンラインスクールでは初回セミナーを担当し、営業未経験ながら社内…" at bounding box center [449, 221] width 425 height 87
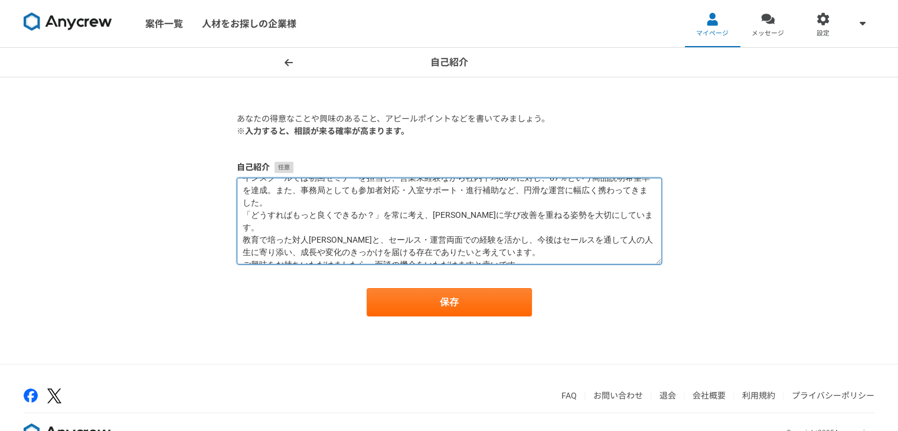
drag, startPoint x: 241, startPoint y: 187, endPoint x: 571, endPoint y: 270, distance: 339.8
click at [571, 270] on form "あなたの得意なことや興味のあること、アピールポイントなどを書いてみましょう。 ※入力すると、相談が来る確率が高まります。 自己紹介 保存" at bounding box center [449, 215] width 425 height 204
paste textarea "現場で7年間、延べ約1,500人の児童・生徒と向き合い、「相手の想いや課題を引き出す力」と「信頼関係を築く力」を培ってきました。 その後はオンラインスクール運…"
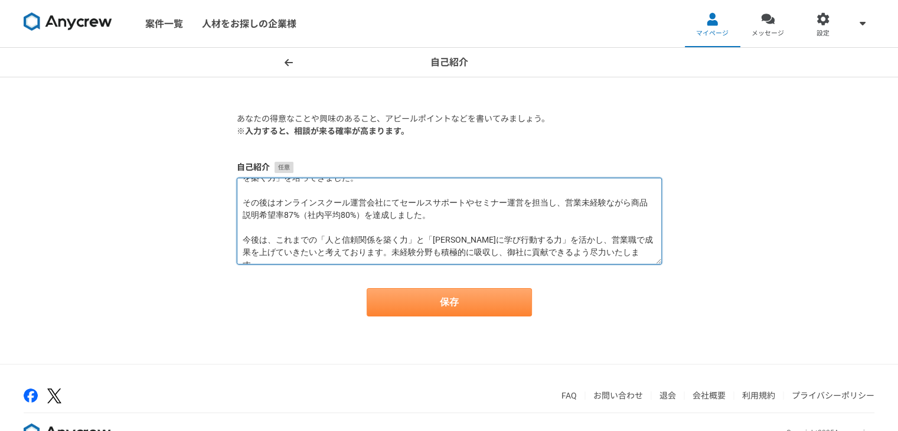
type textarea "教育現場で7年間、延べ約1,500人の児童・生徒と向き合い、「相手の想いや課題を引き出す力」と「信頼関係を築く力」を培ってきました。 その後はオンラインスクー…"
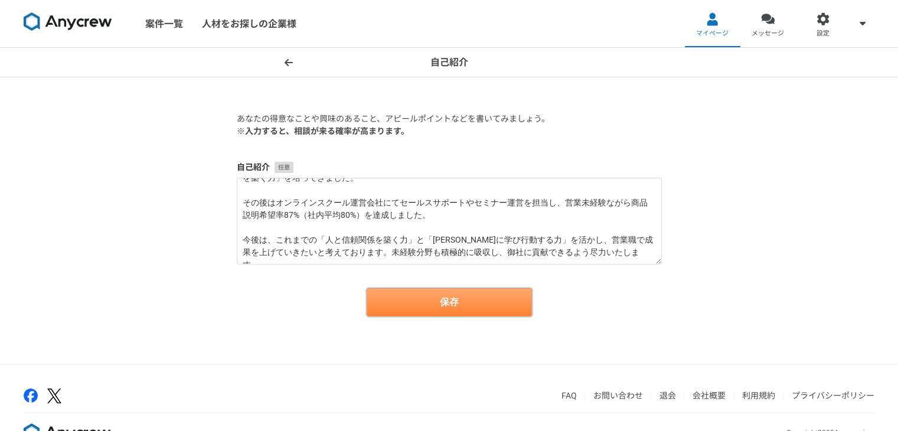
click at [410, 300] on button "保存" at bounding box center [449, 302] width 165 height 28
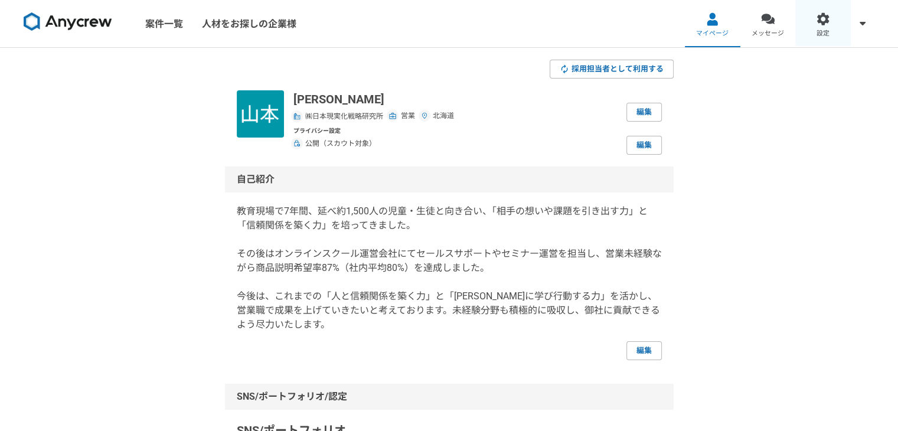
click at [820, 20] on div at bounding box center [824, 19] width 14 height 14
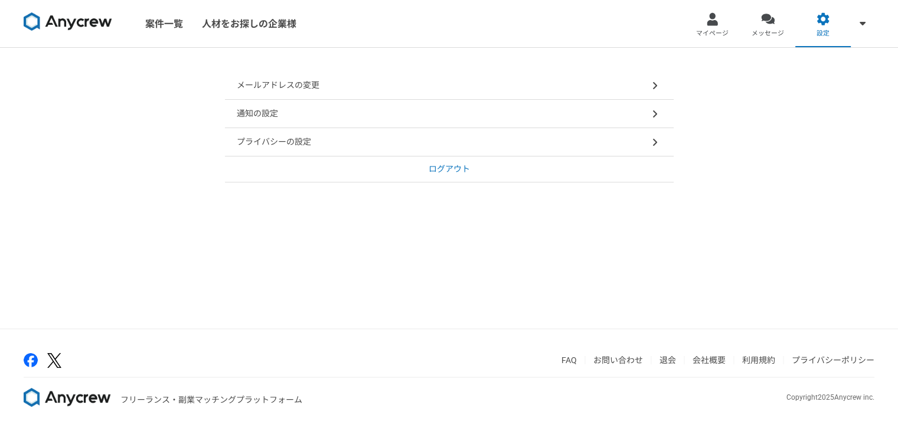
click at [621, 148] on div "プライバシーの設定" at bounding box center [449, 142] width 449 height 28
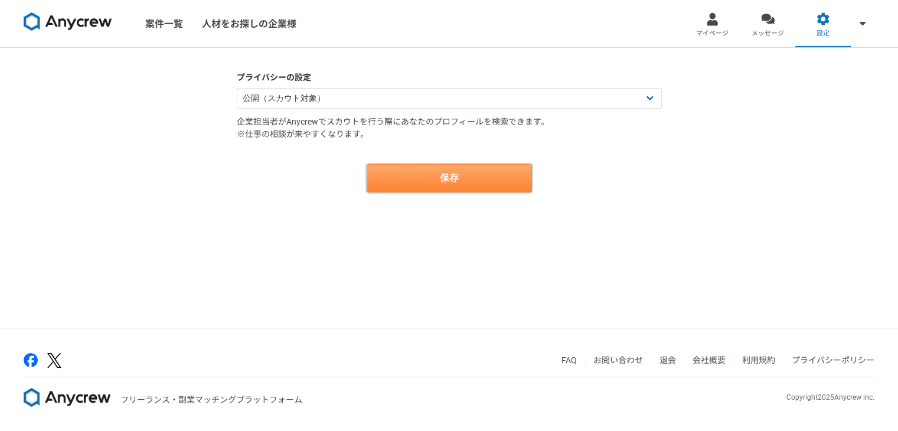
click at [398, 175] on button "保存" at bounding box center [449, 178] width 165 height 28
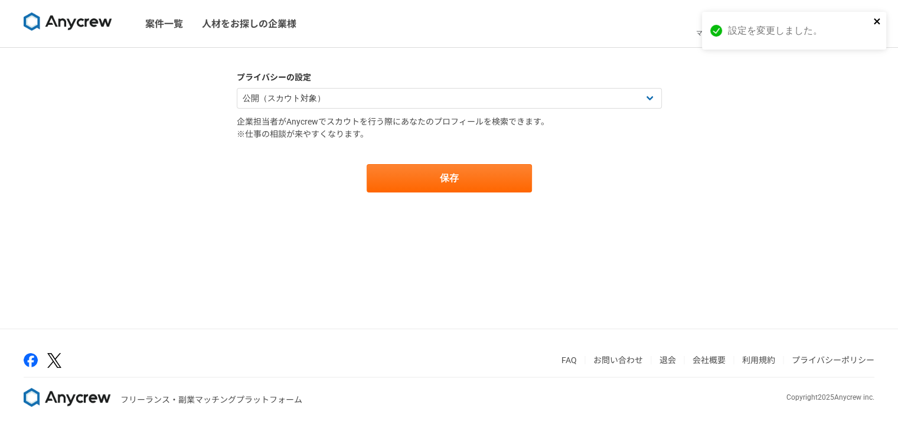
click at [874, 18] on icon "close" at bounding box center [878, 21] width 8 height 9
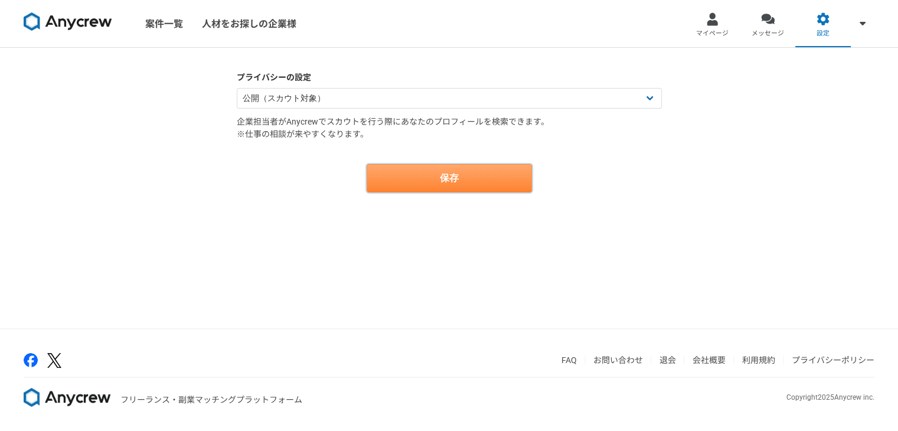
click at [496, 170] on button "保存" at bounding box center [449, 178] width 165 height 28
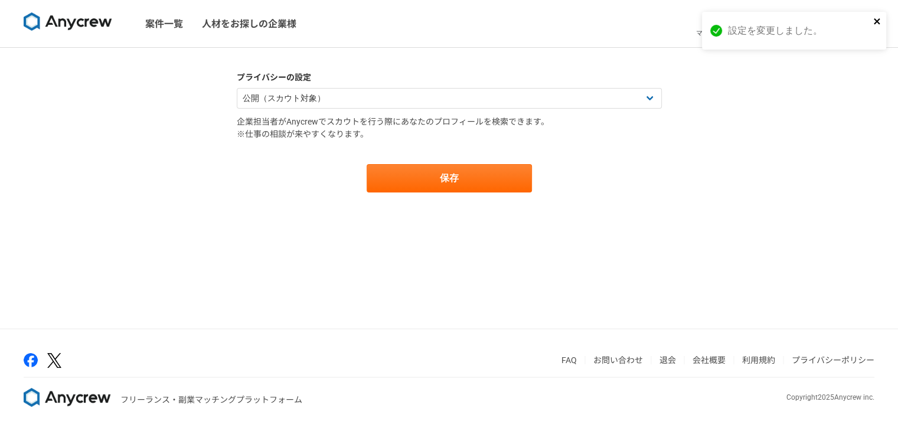
click at [880, 23] on icon "close" at bounding box center [878, 21] width 8 height 9
click at [726, 19] on div "設定を変更しました。" at bounding box center [794, 35] width 189 height 52
click at [707, 19] on div at bounding box center [713, 19] width 14 height 14
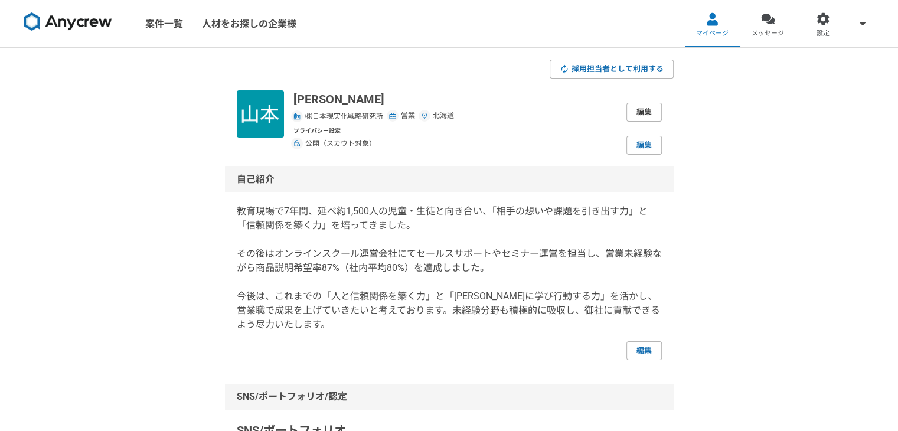
click at [651, 108] on link "編集" at bounding box center [644, 112] width 35 height 19
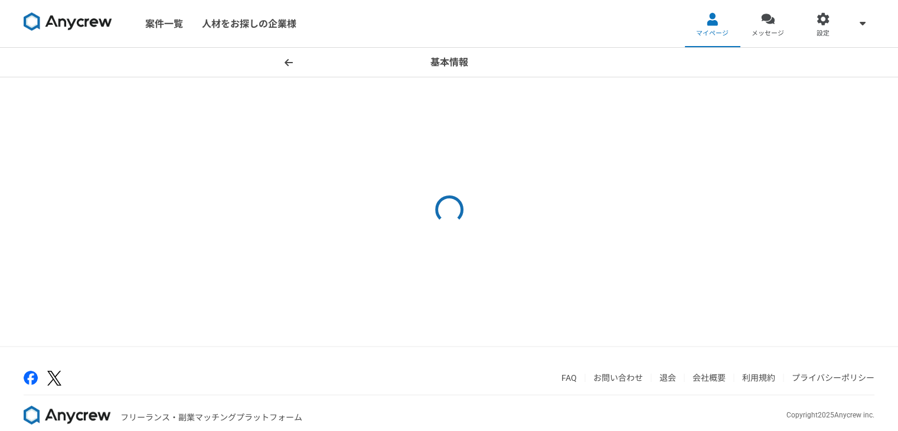
select select "4"
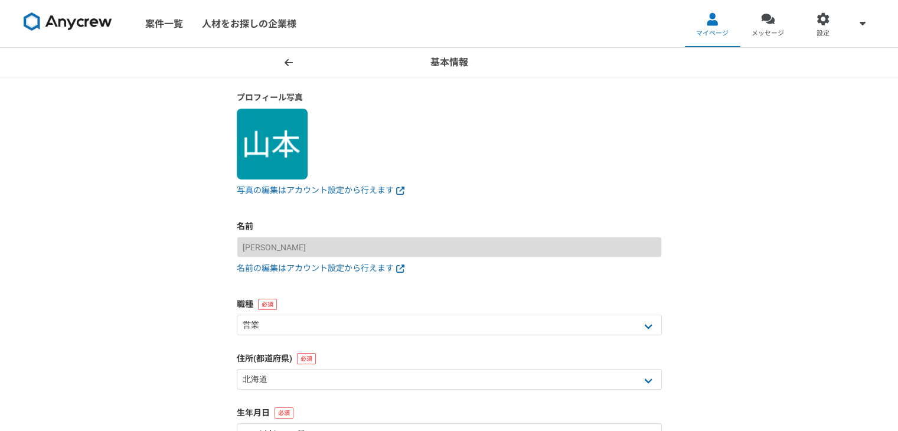
scroll to position [118, 0]
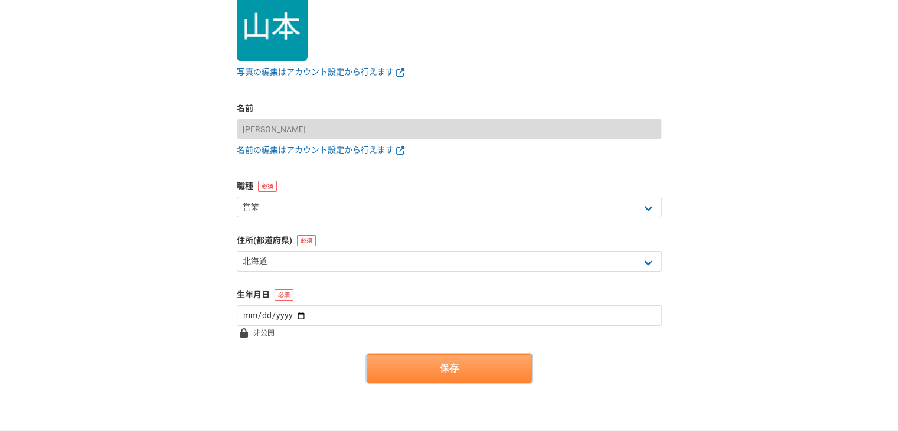
click at [472, 374] on button "保存" at bounding box center [449, 368] width 165 height 28
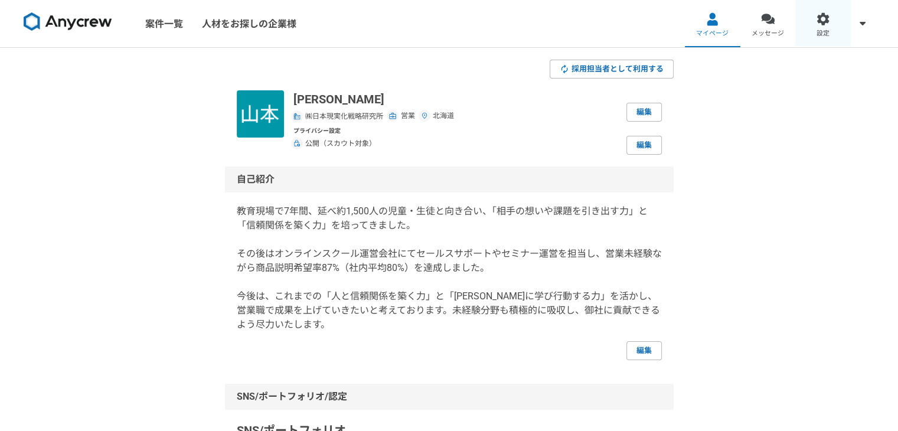
click at [829, 34] on link "設定" at bounding box center [824, 23] width 56 height 47
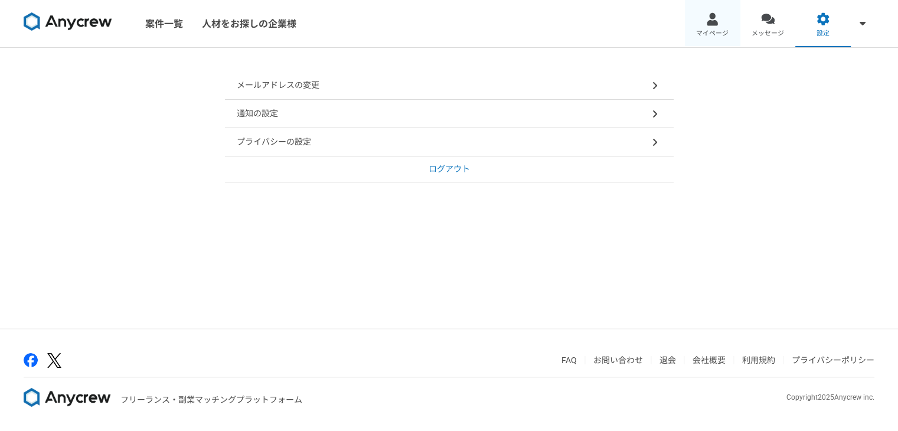
click at [722, 29] on span "マイページ" at bounding box center [712, 33] width 32 height 9
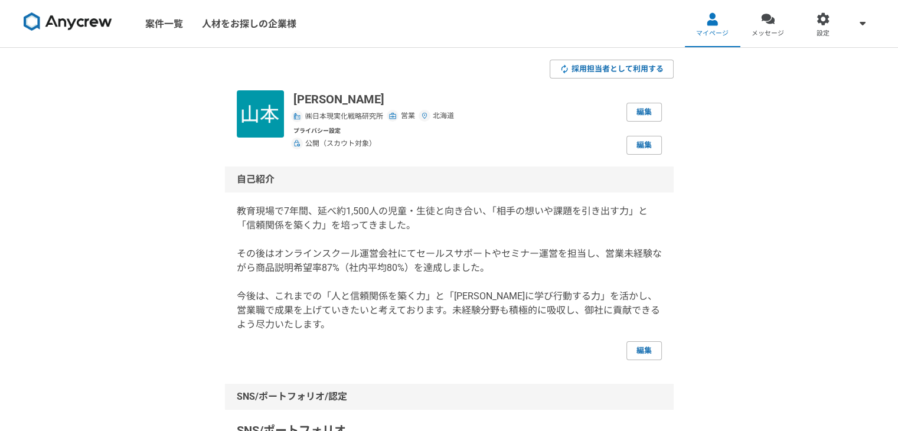
scroll to position [177, 0]
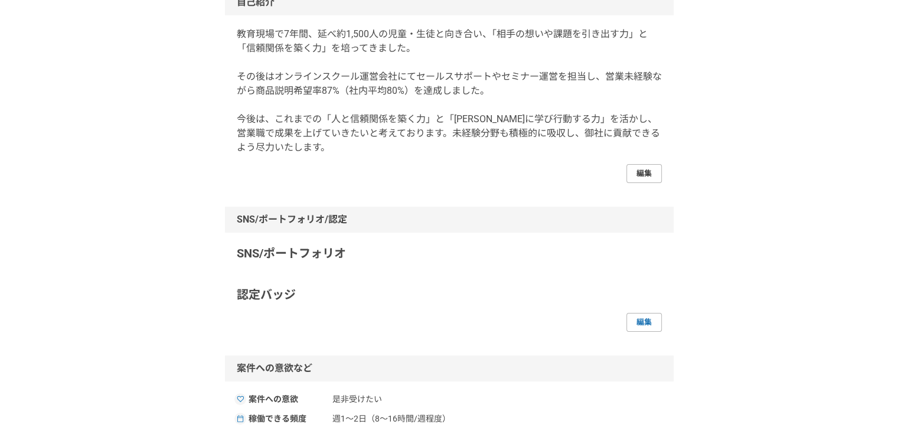
click at [640, 173] on link "編集" at bounding box center [644, 173] width 35 height 19
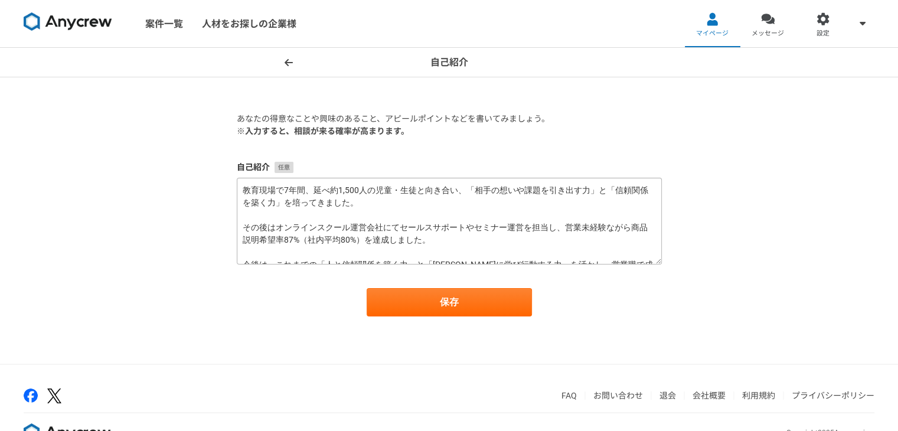
scroll to position [25, 0]
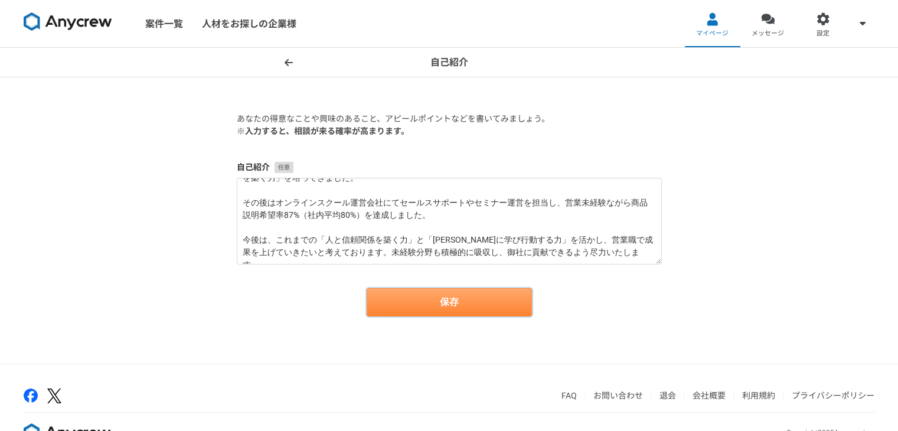
click at [371, 302] on button "保存" at bounding box center [449, 302] width 165 height 28
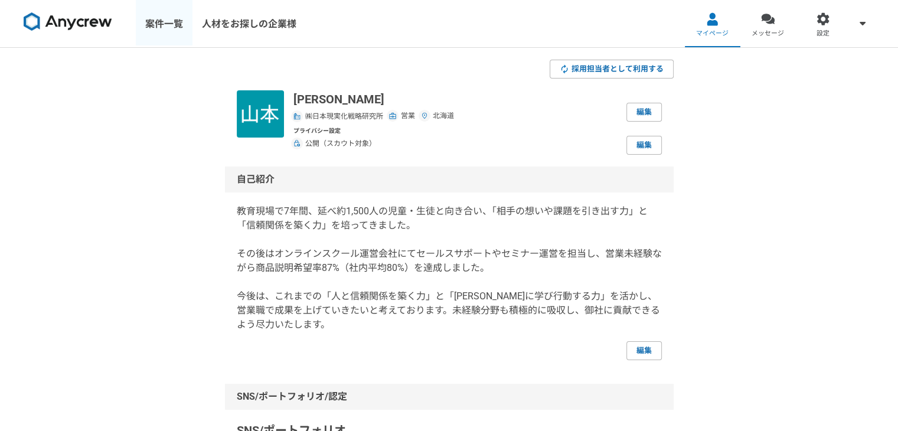
click at [162, 31] on link "案件一覧" at bounding box center [164, 23] width 57 height 47
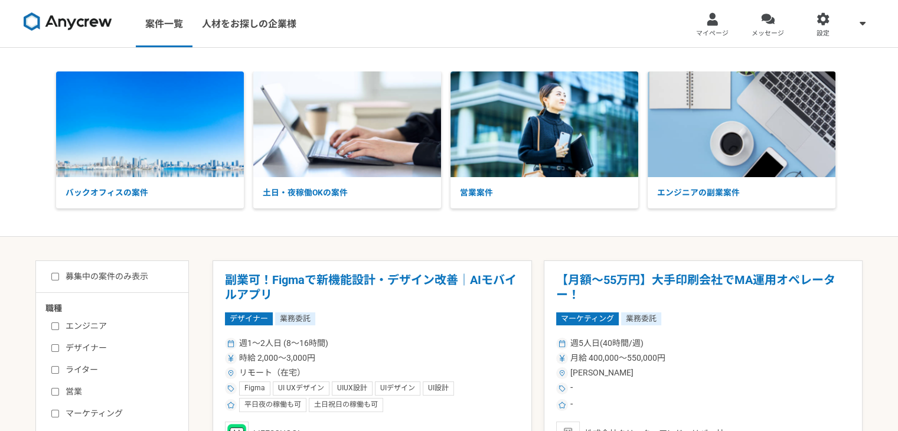
scroll to position [59, 0]
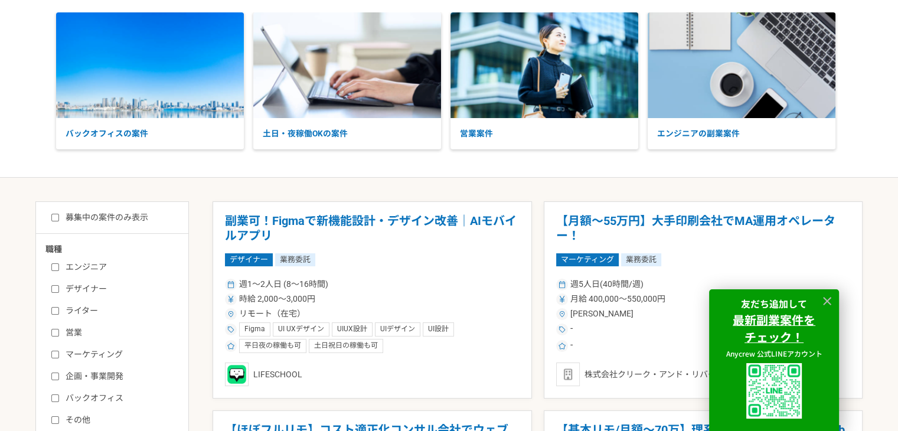
click at [50, 217] on div "募集中の案件のみ表示" at bounding box center [116, 217] width 143 height 12
click at [52, 217] on input "募集中の案件のみ表示" at bounding box center [55, 218] width 8 height 8
checkbox input "true"
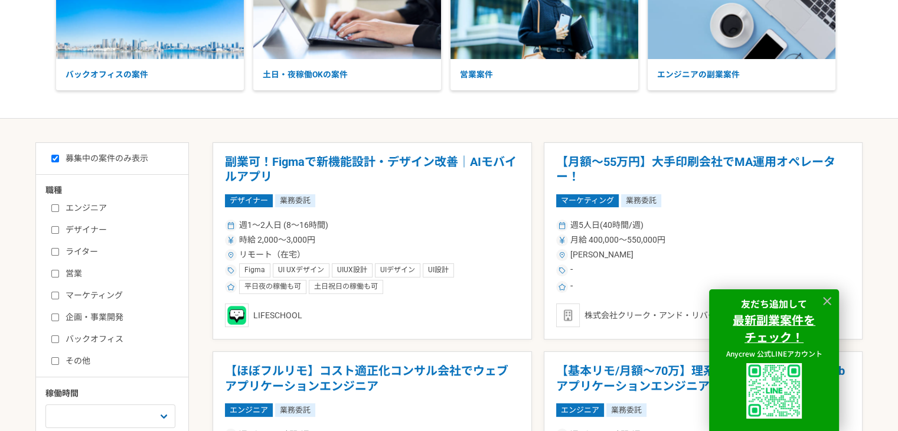
click at [54, 272] on input "営業" at bounding box center [55, 274] width 8 height 8
checkbox input "true"
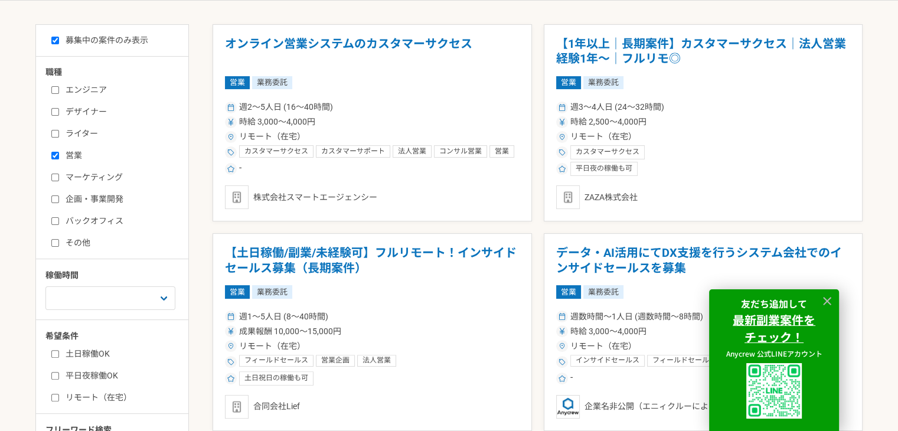
scroll to position [295, 0]
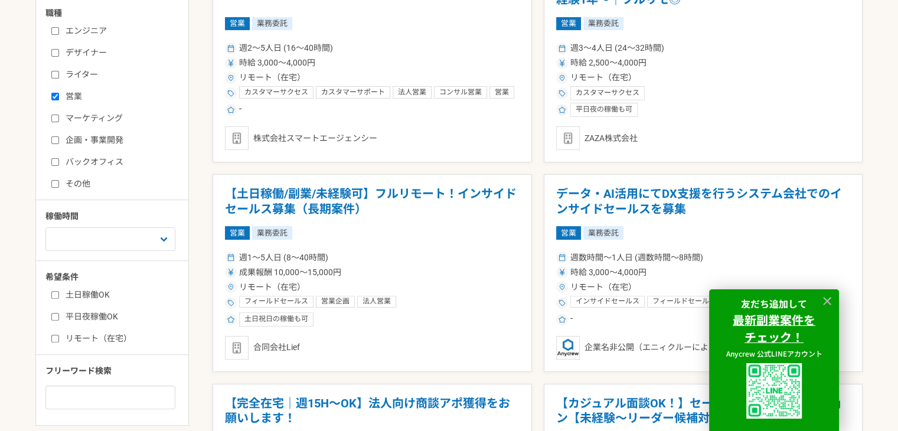
click at [57, 330] on div "土日稼働OK 平日夜稼働OK リモート（在宅）" at bounding box center [116, 315] width 142 height 60
click at [57, 337] on input "リモート（在宅）" at bounding box center [55, 339] width 8 height 8
checkbox input "true"
click at [131, 242] on select "週1人日（8時間）以下 週2人日（16時間）以下 週3人日（24時間）以下 週4人日（32時間）以下 週5人日（40時間）以下" at bounding box center [110, 239] width 130 height 24
select select "2"
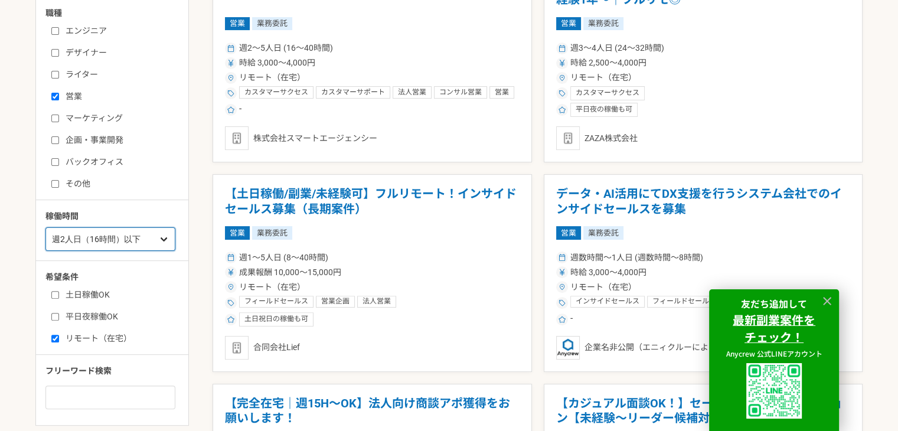
click at [45, 227] on select "週1人日（8時間）以下 週2人日（16時間）以下 週3人日（24時間）以下 週4人日（32時間）以下 週5人日（40時間）以下" at bounding box center [110, 239] width 130 height 24
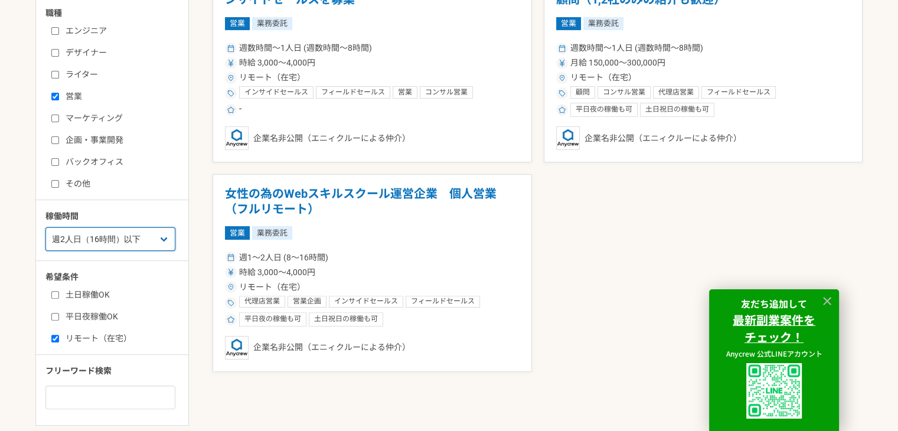
scroll to position [415, 0]
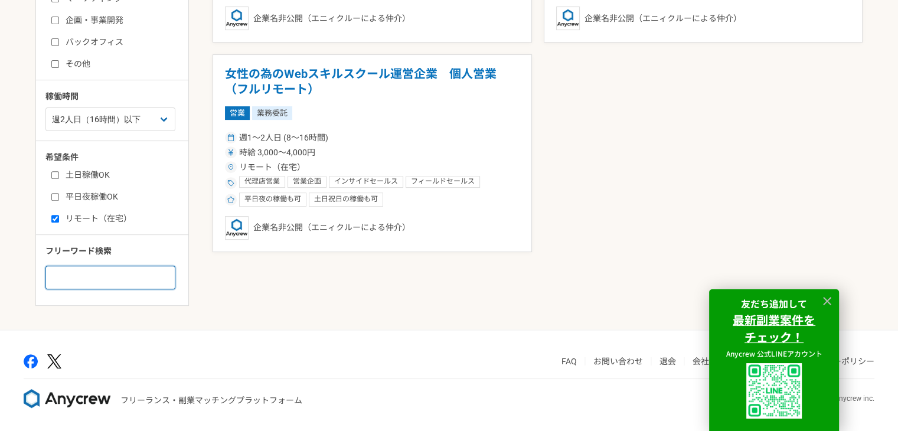
click at [123, 279] on input at bounding box center [110, 278] width 130 height 24
type input "営業　セミナー"
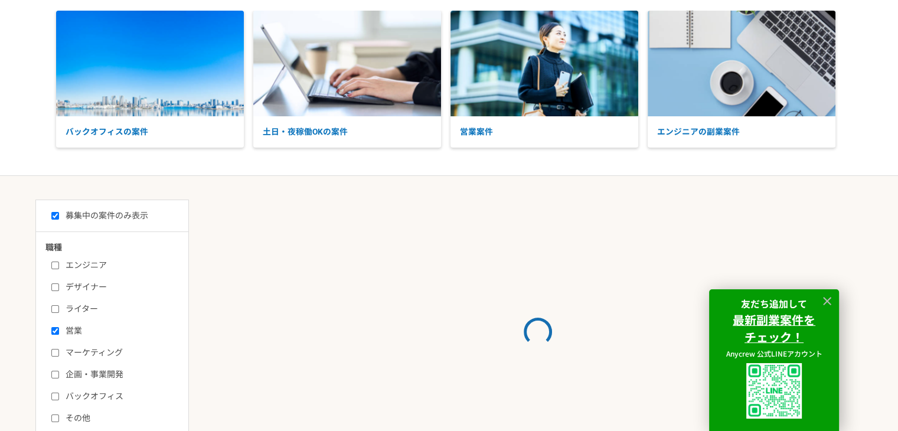
scroll to position [2, 0]
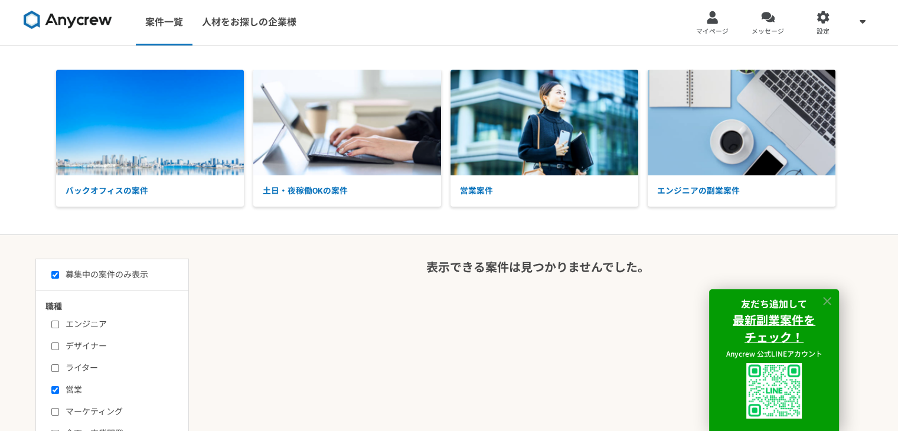
click at [825, 296] on icon at bounding box center [828, 302] width 14 height 14
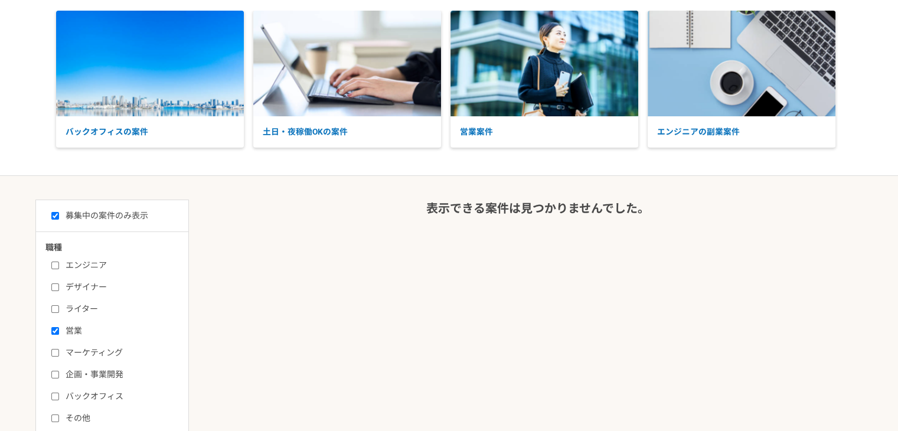
scroll to position [0, 0]
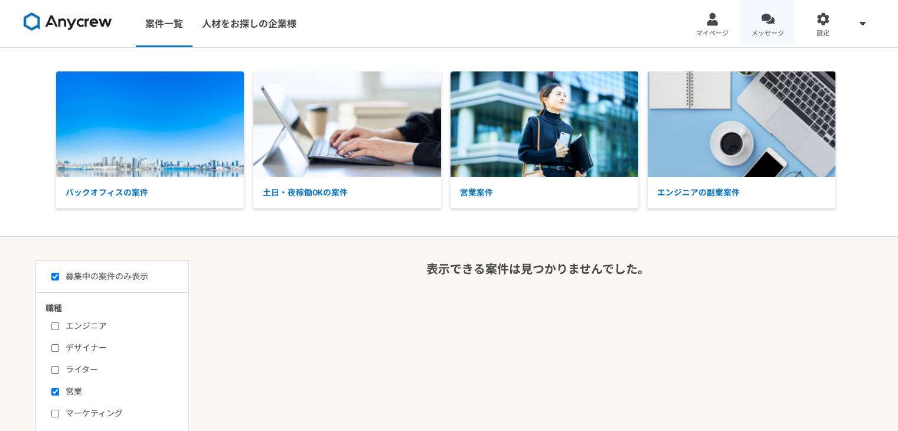
click at [775, 37] on span "メッセージ" at bounding box center [768, 33] width 32 height 9
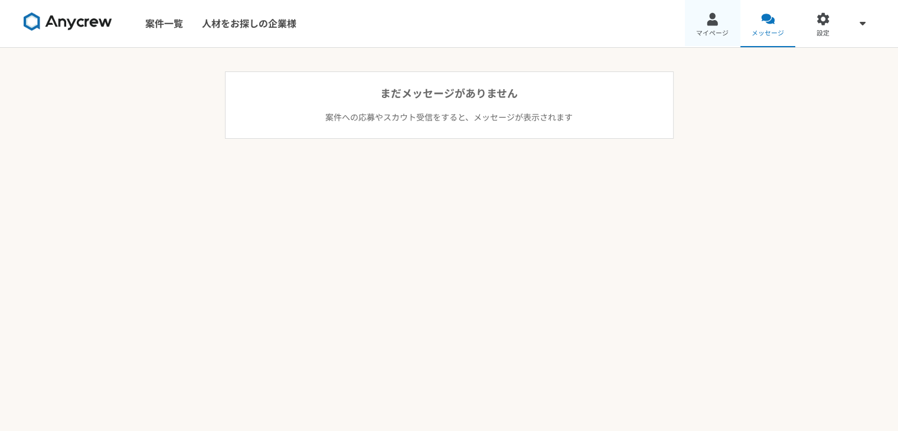
click at [713, 27] on link "マイページ" at bounding box center [713, 23] width 56 height 47
